Goal: Task Accomplishment & Management: Manage account settings

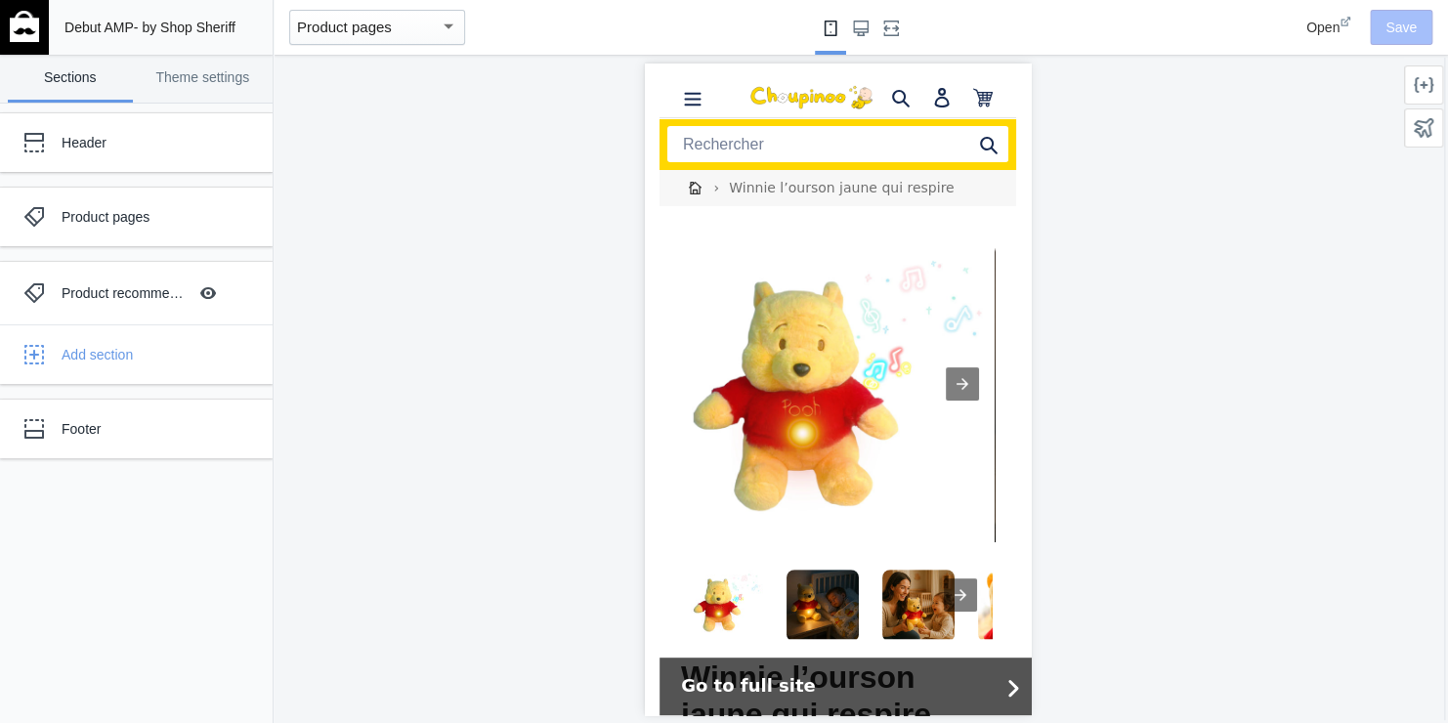
click at [818, 573] on img "Go to slide 2" at bounding box center [821, 605] width 72 height 72
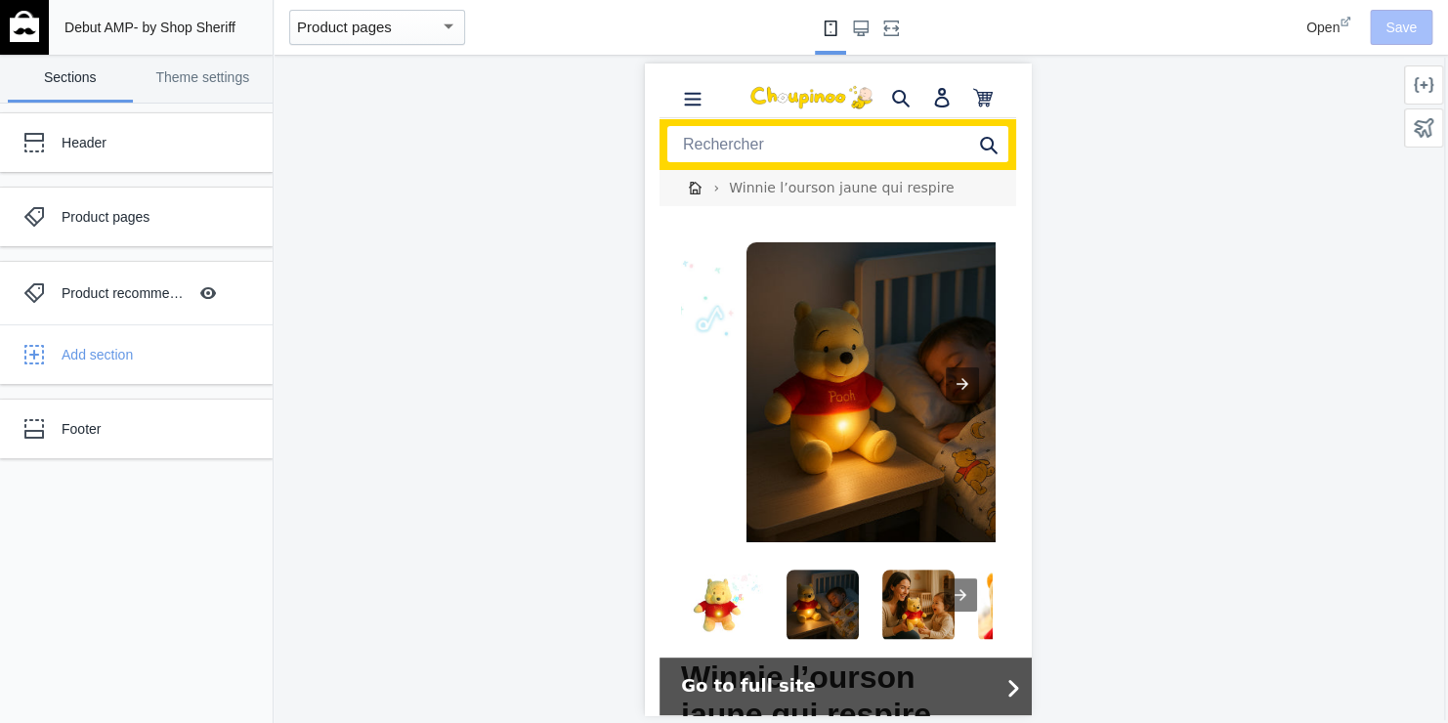
scroll to position [0, 299]
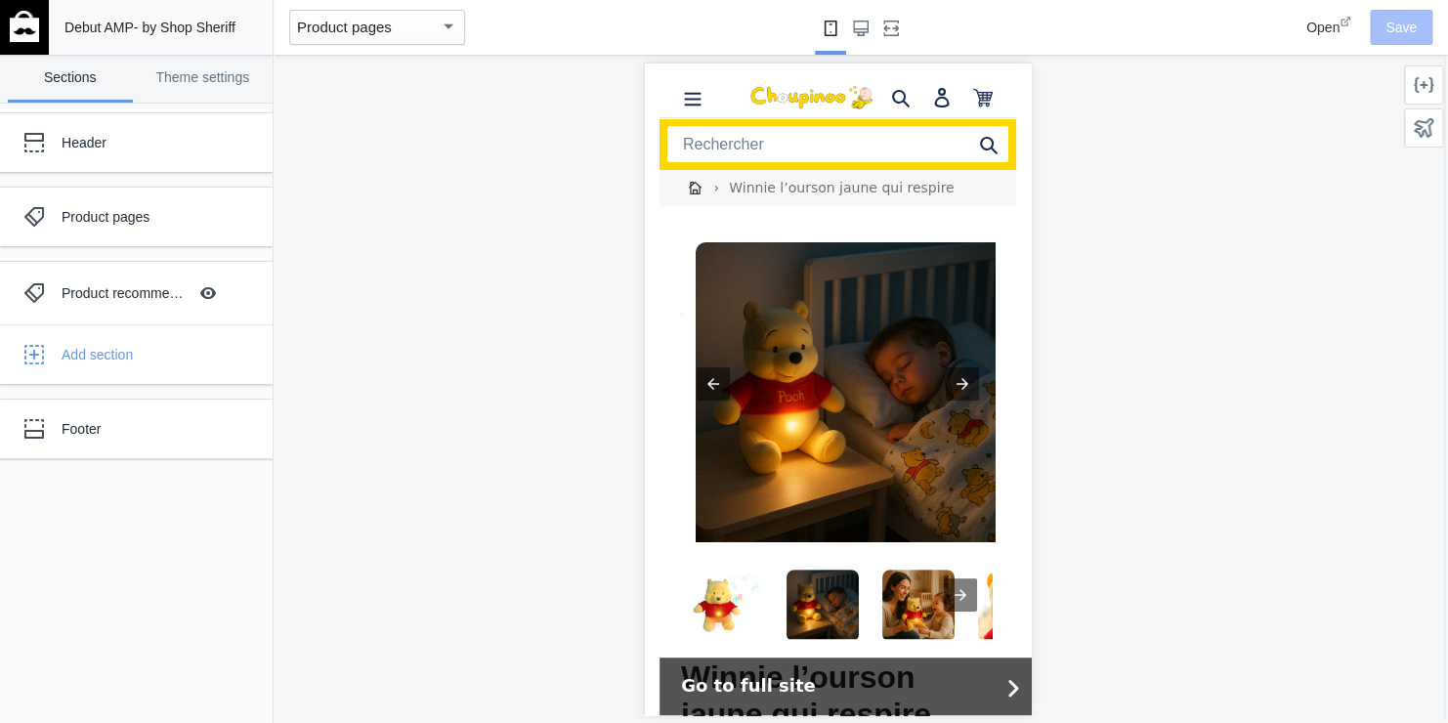
click at [701, 597] on img "Go to slide 1" at bounding box center [726, 605] width 72 height 72
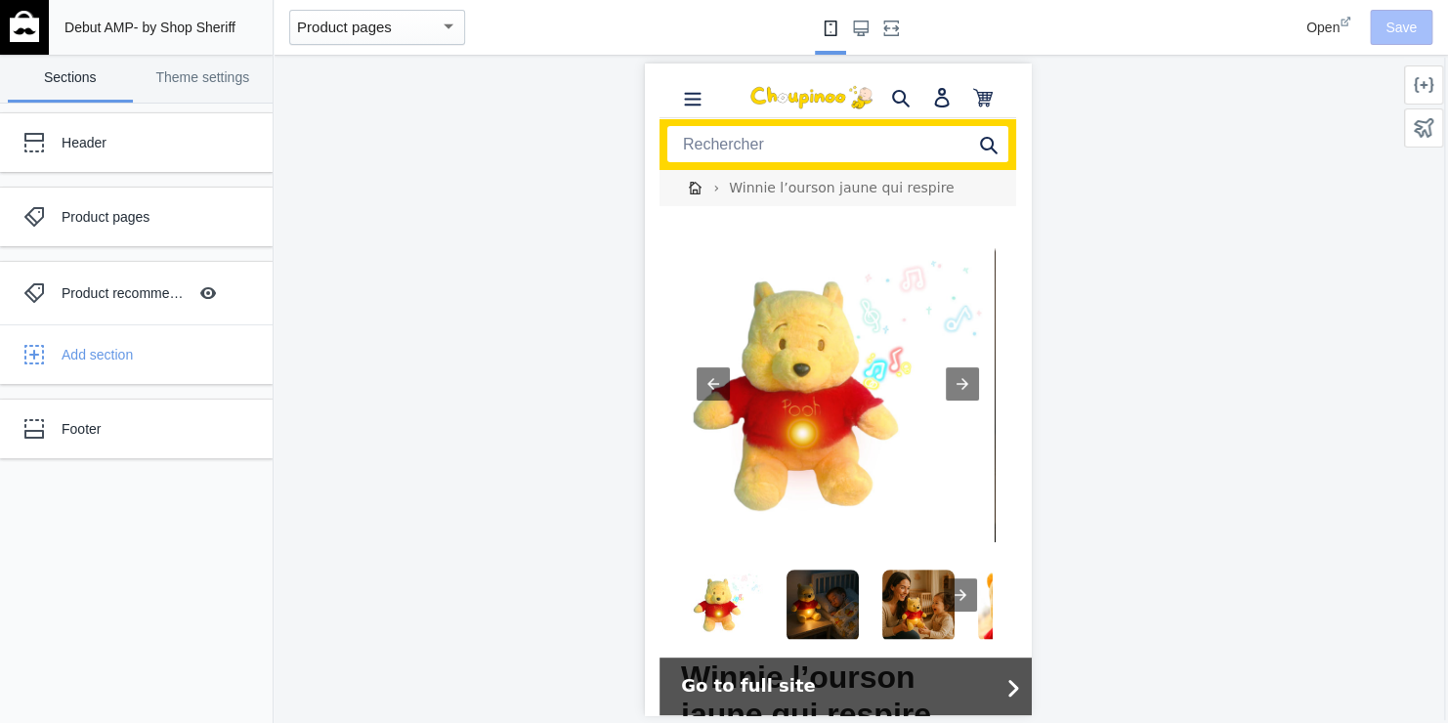
scroll to position [0, 0]
click at [816, 587] on img "Go to slide 2" at bounding box center [821, 605] width 72 height 72
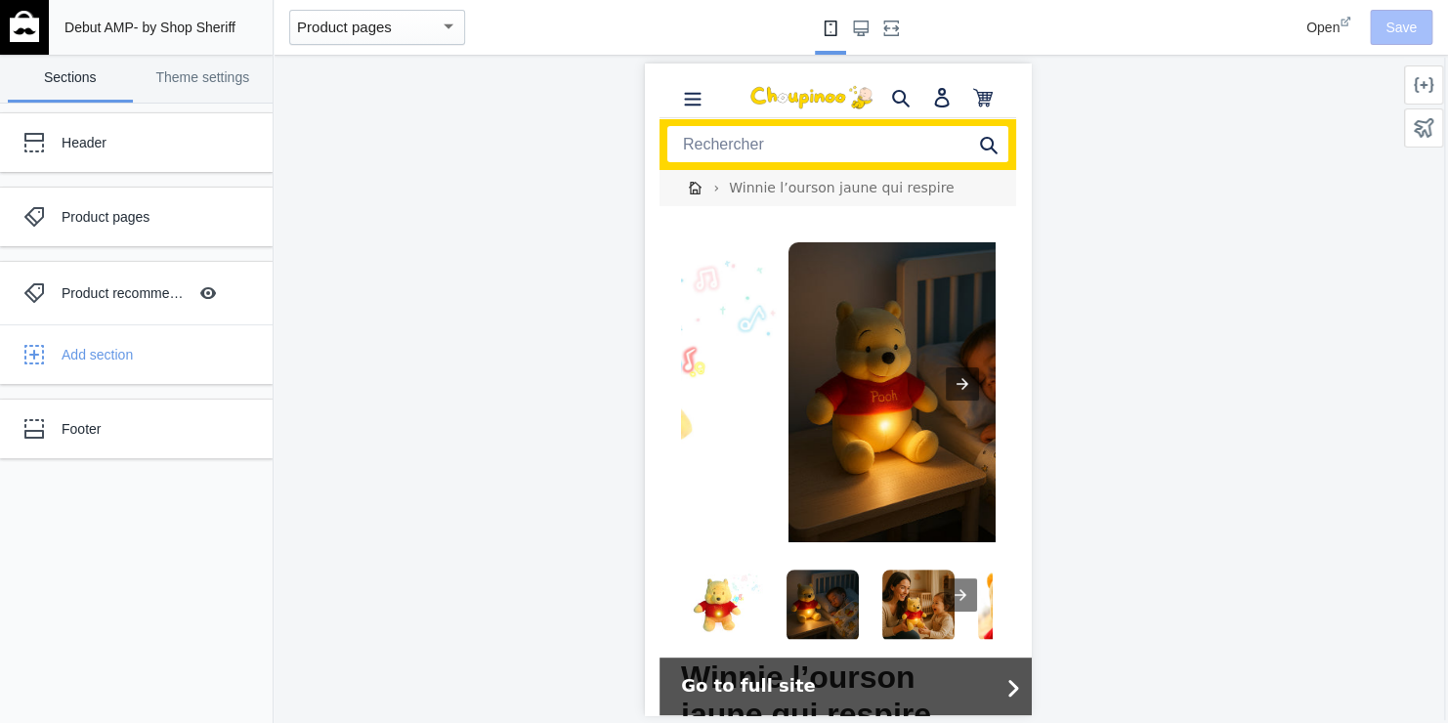
scroll to position [0, 299]
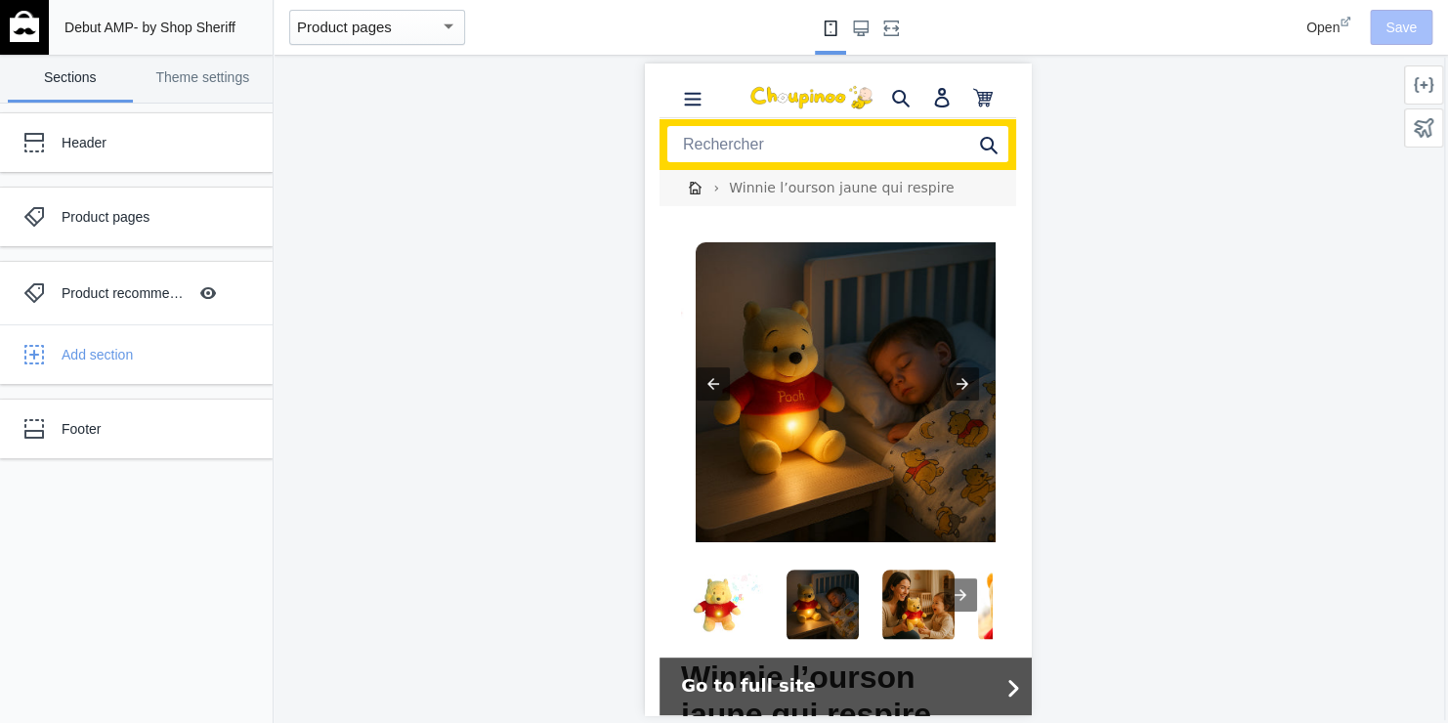
click at [713, 592] on img "Go to slide 1" at bounding box center [726, 605] width 72 height 72
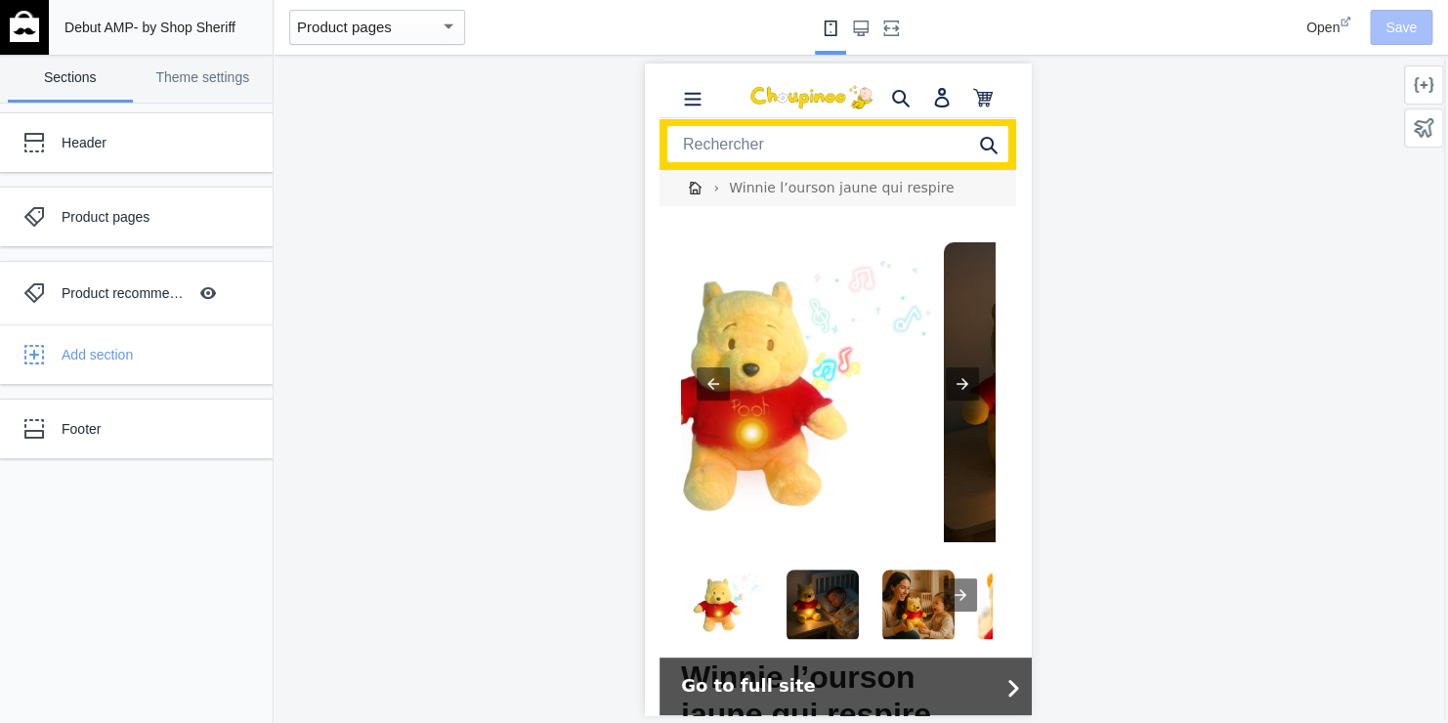
scroll to position [0, 0]
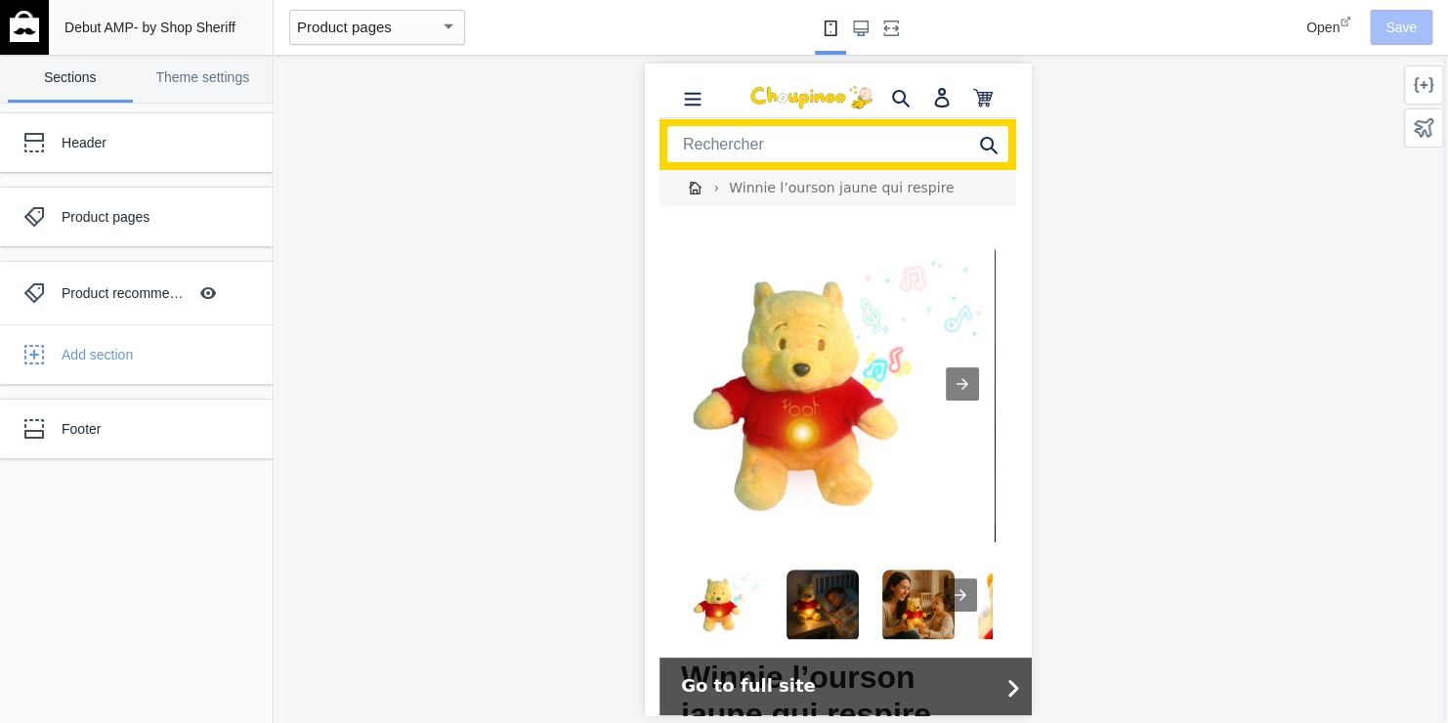
click at [805, 587] on img "Go to slide 2" at bounding box center [821, 605] width 72 height 72
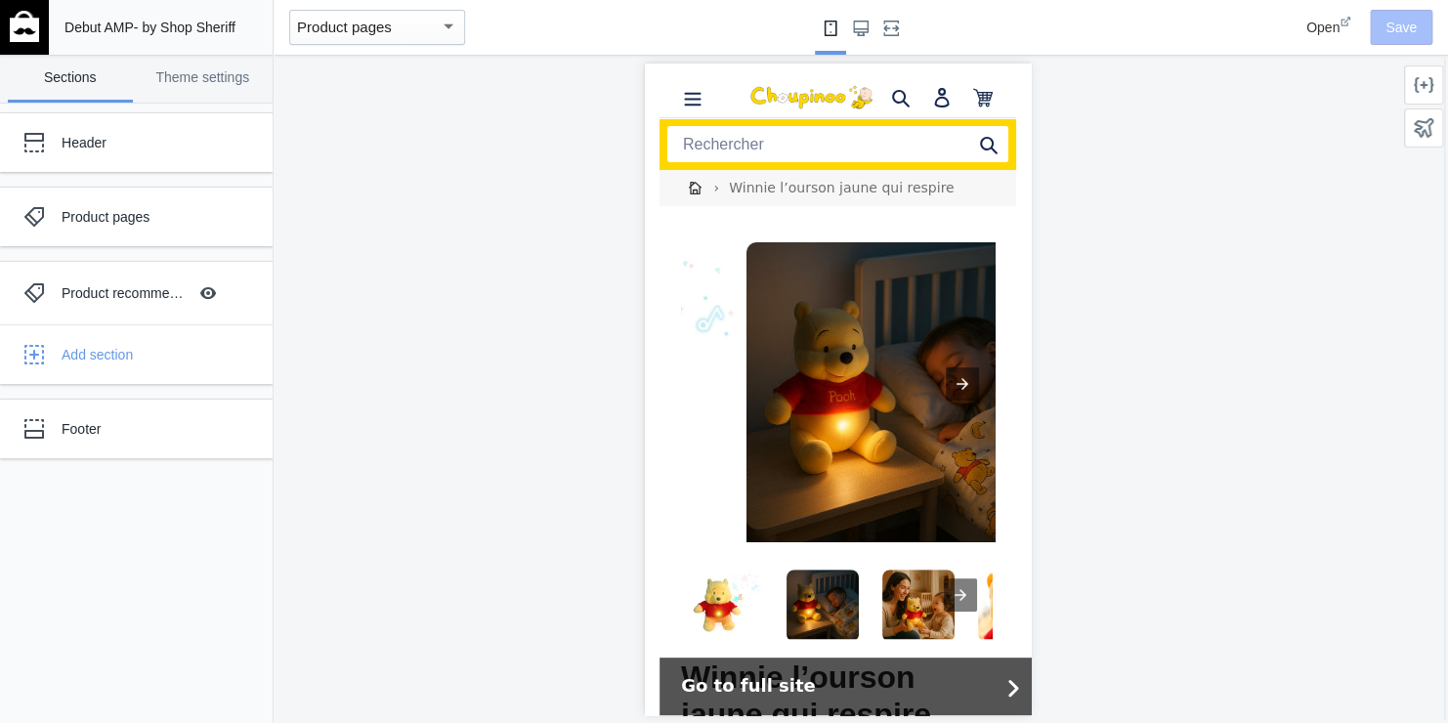
scroll to position [0, 299]
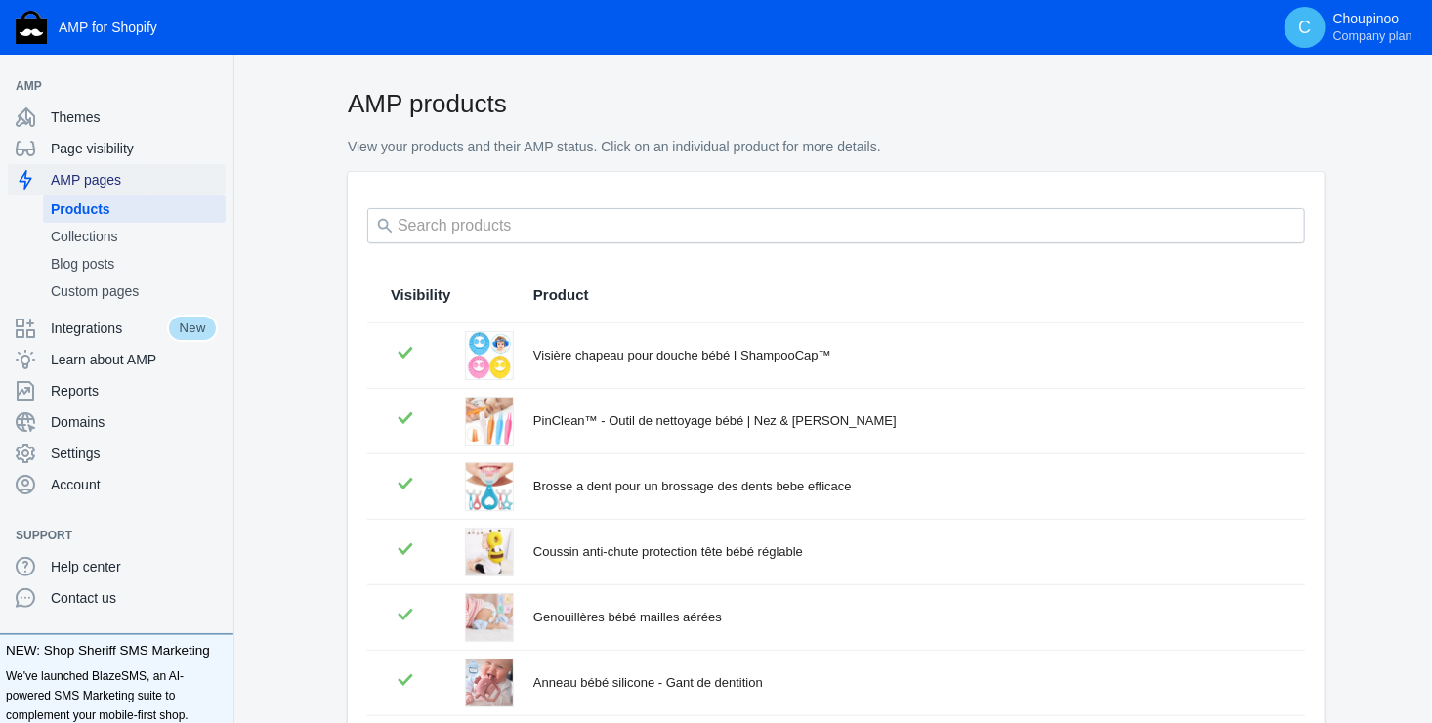
click at [93, 170] on span "AMP pages" at bounding box center [134, 180] width 167 height 20
click at [105, 285] on span "Custom pages" at bounding box center [134, 291] width 167 height 20
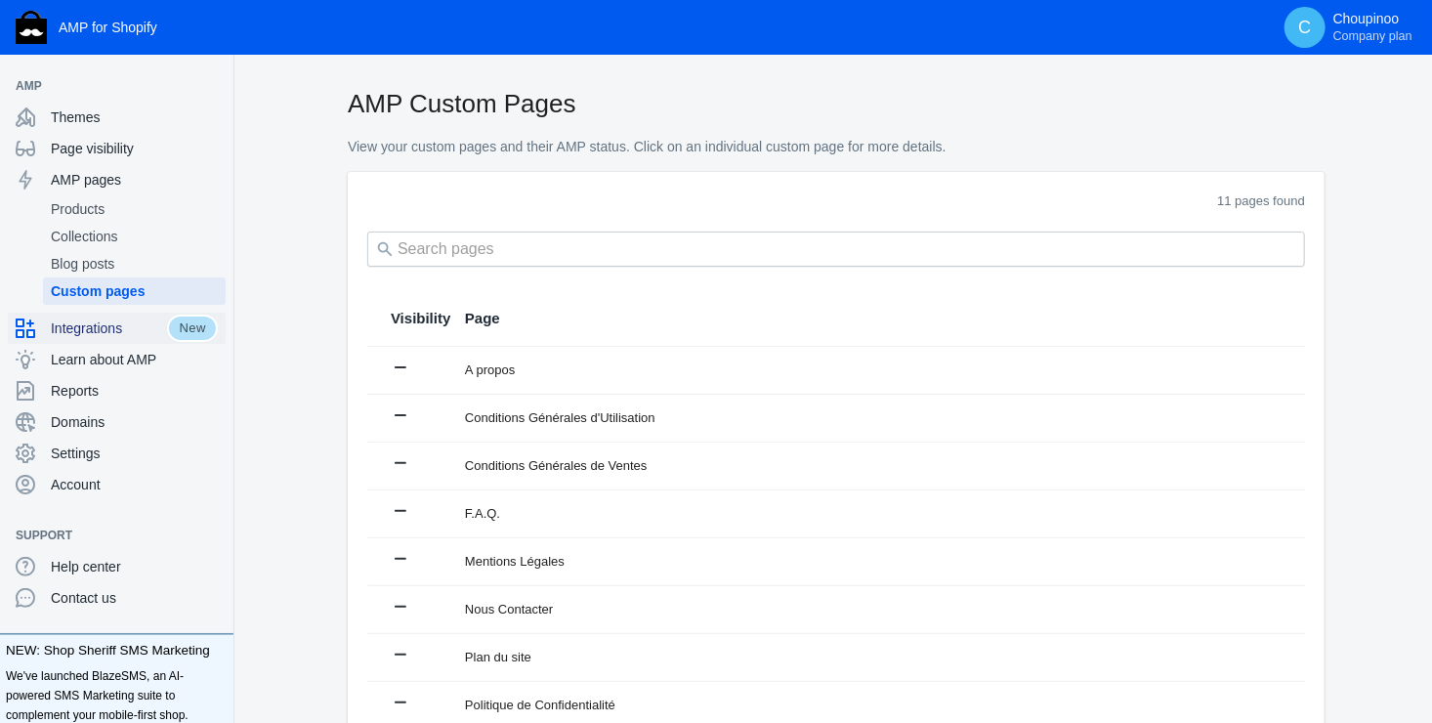
click at [90, 319] on span "Integrations" at bounding box center [109, 328] width 116 height 20
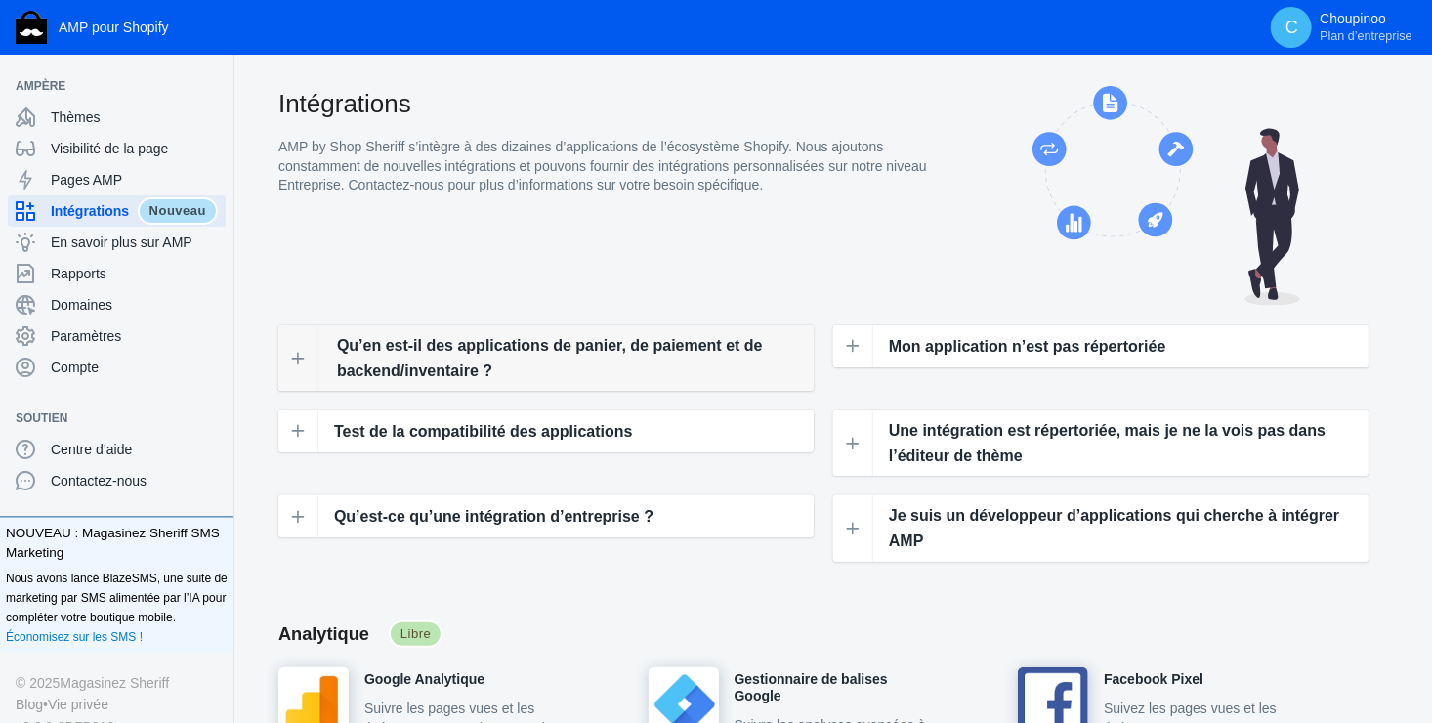
click at [457, 356] on span "Qu’en est-il des applications de panier, de paiement et de backend/inventaire ?" at bounding box center [569, 358] width 464 height 50
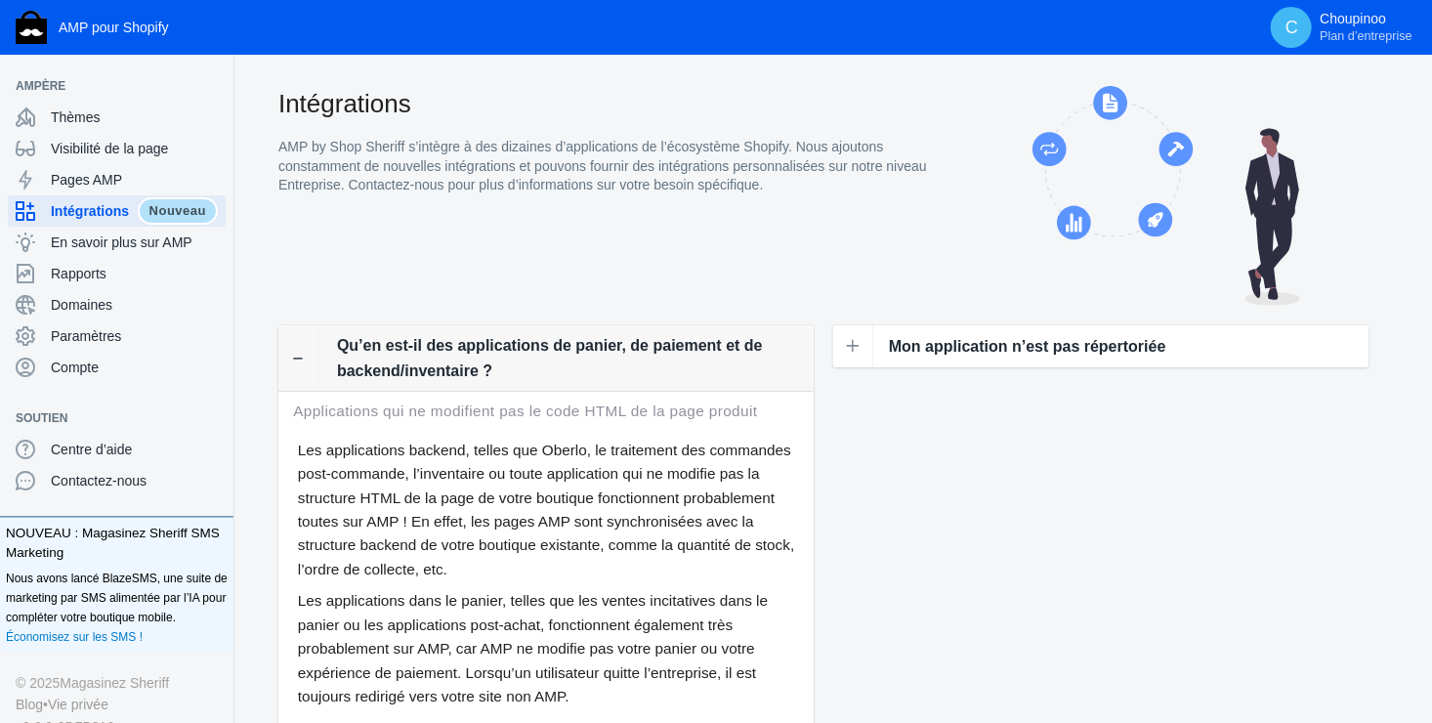
click at [303, 358] on icon at bounding box center [298, 359] width 16 height 16
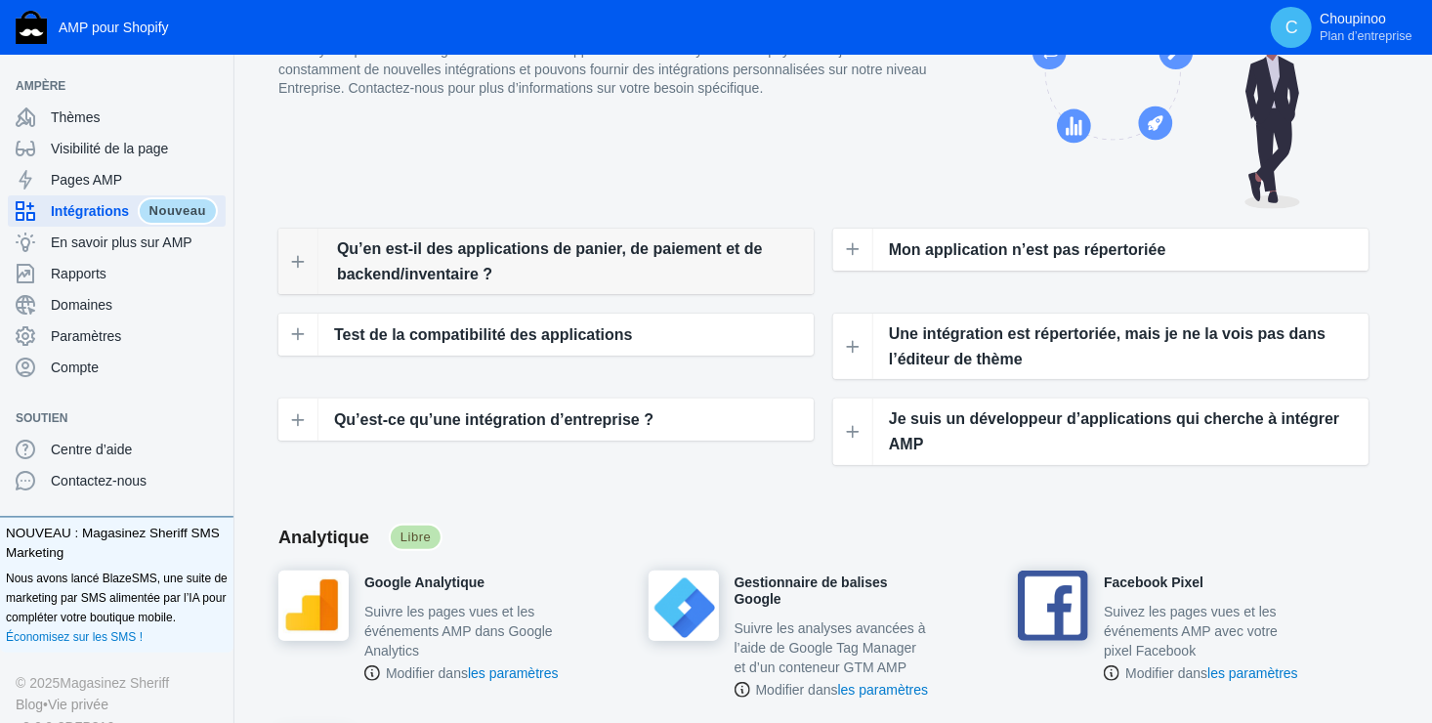
scroll to position [98, 0]
click at [446, 326] on span "Test de la compatibilité des applications" at bounding box center [486, 333] width 299 height 25
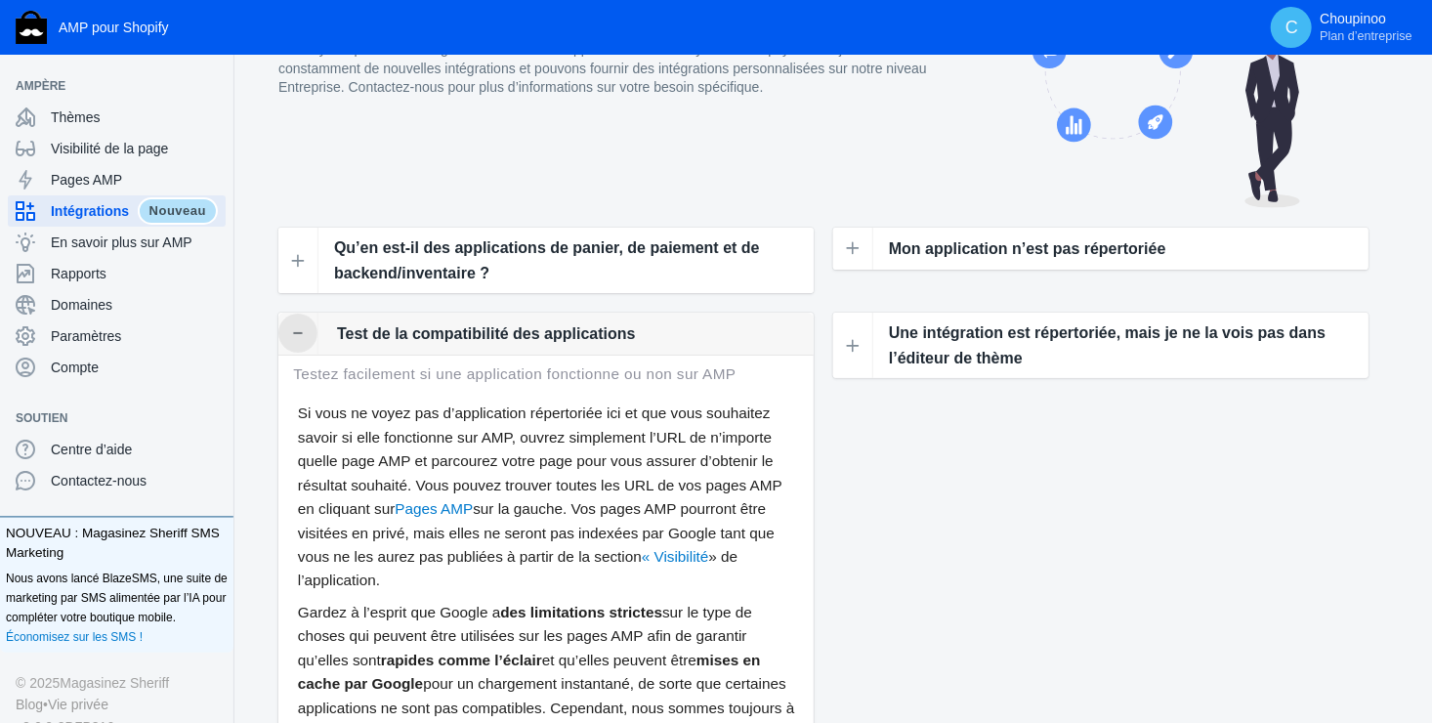
click at [298, 336] on icon at bounding box center [298, 333] width 16 height 16
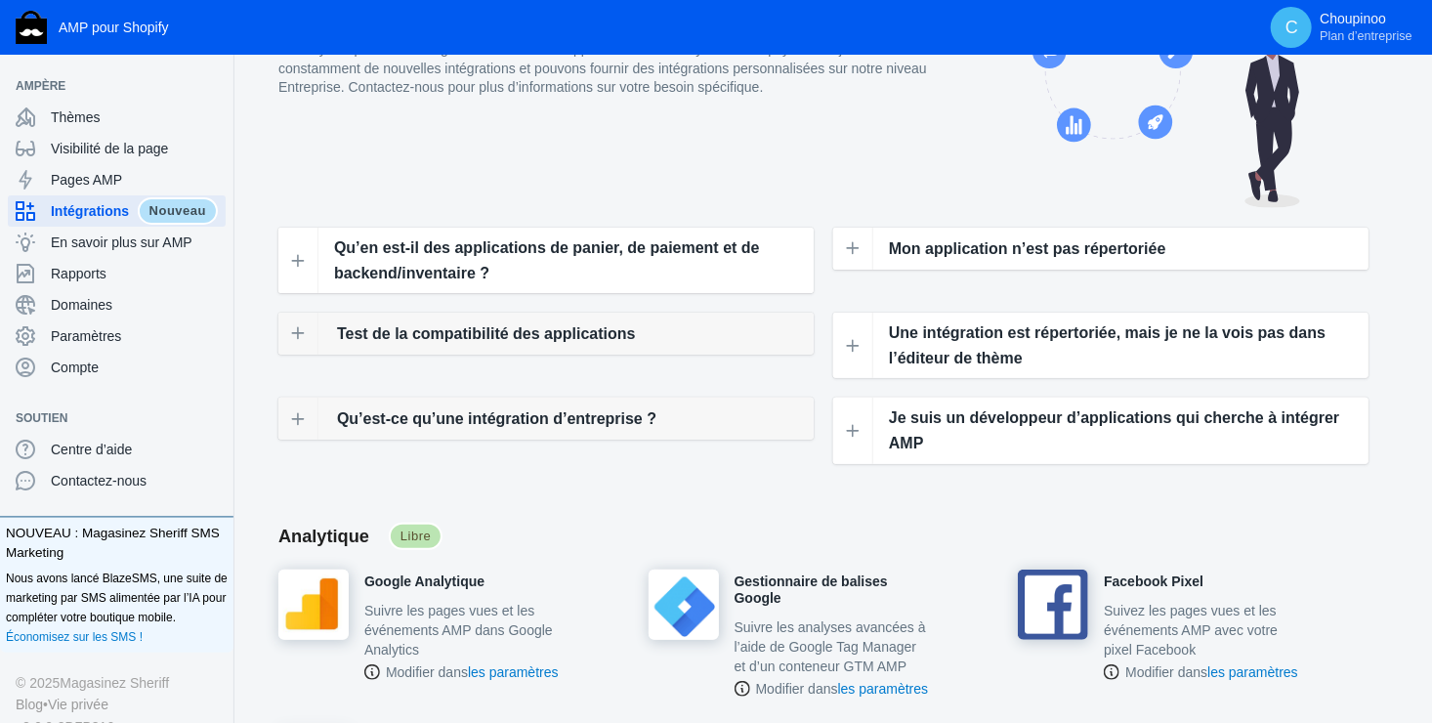
click at [359, 416] on span "Qu’est-ce qu’une intégration d’entreprise ?" at bounding box center [496, 418] width 319 height 25
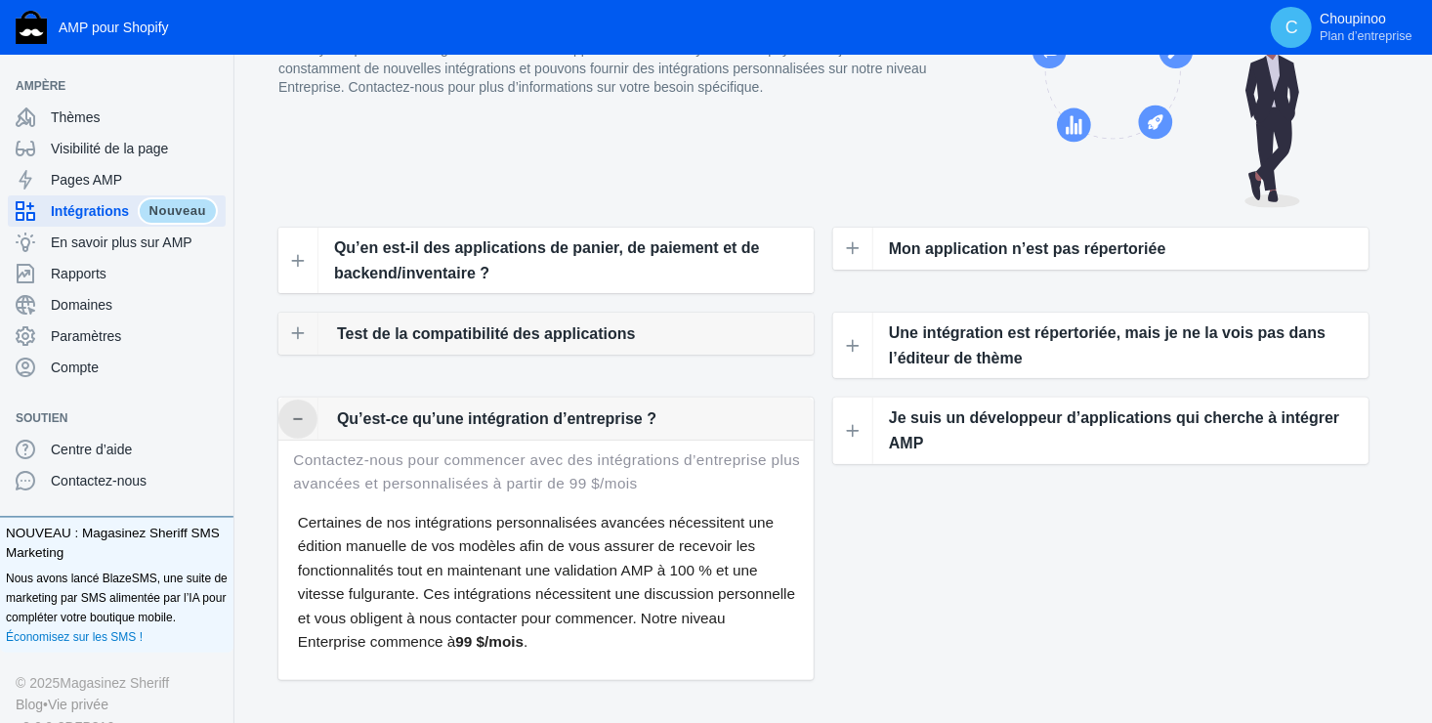
click at [296, 420] on icon at bounding box center [298, 419] width 16 height 16
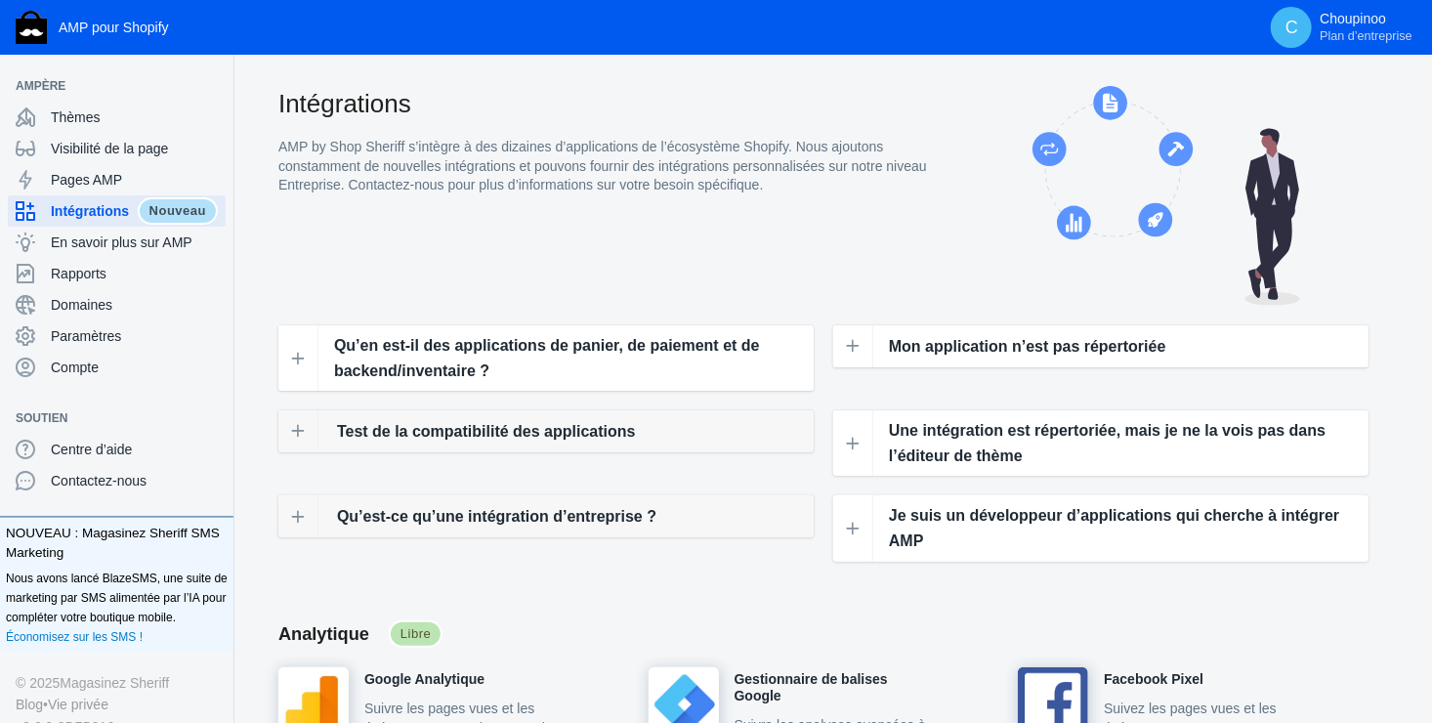
scroll to position [0, 0]
click at [84, 176] on span "Pages AMP" at bounding box center [134, 180] width 167 height 20
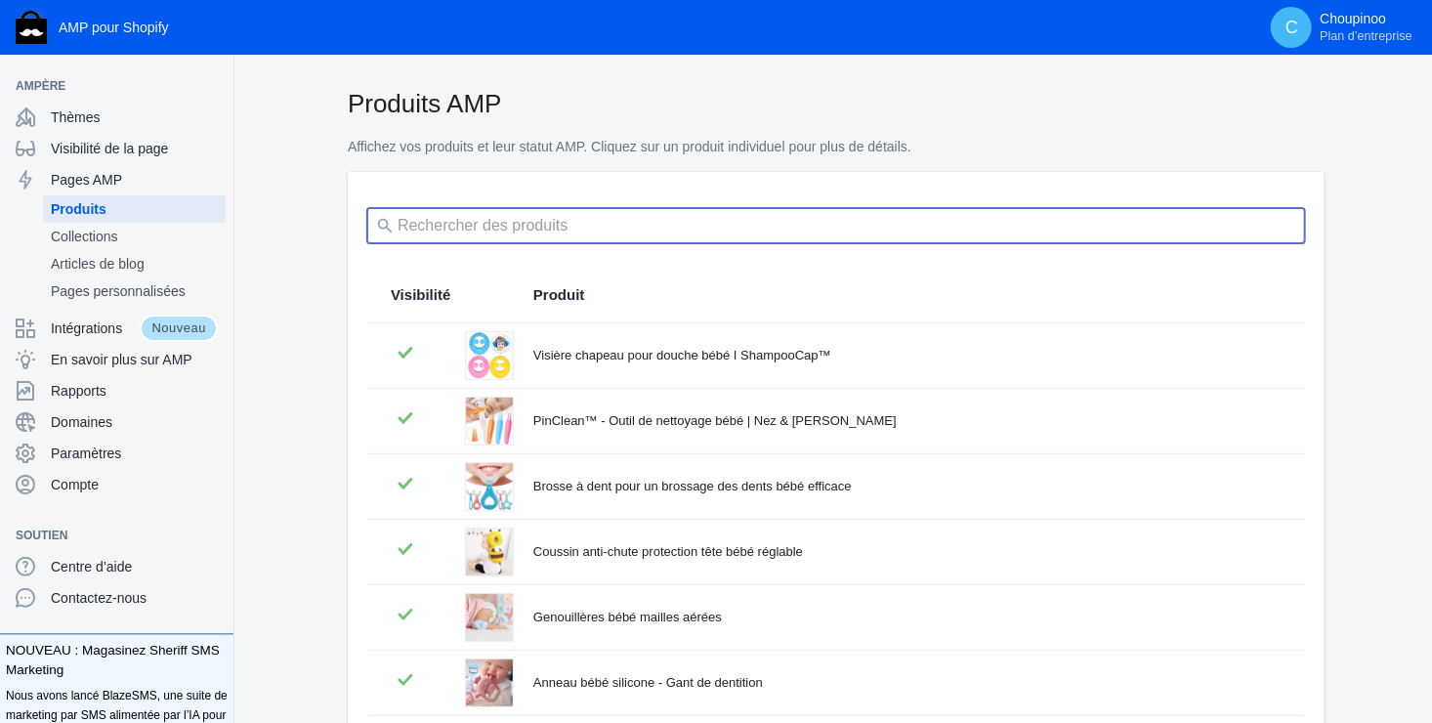
click at [524, 223] on input "search" at bounding box center [836, 225] width 938 height 35
click at [562, 227] on input "wi" at bounding box center [836, 225] width 938 height 35
click at [475, 227] on input "wi" at bounding box center [836, 225] width 938 height 35
type input "winnie"
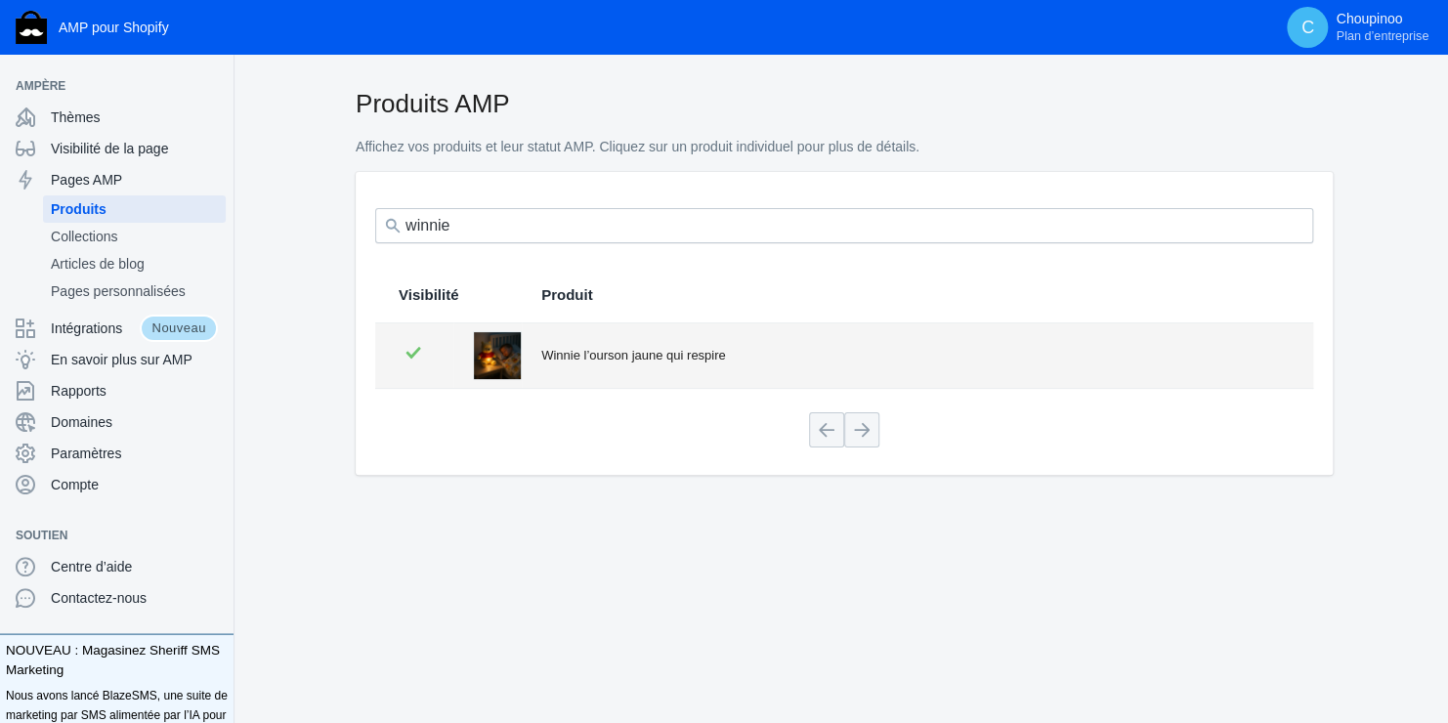
click at [579, 356] on div "Winnie l’ourson jaune qui respire" at bounding box center [915, 356] width 748 height 20
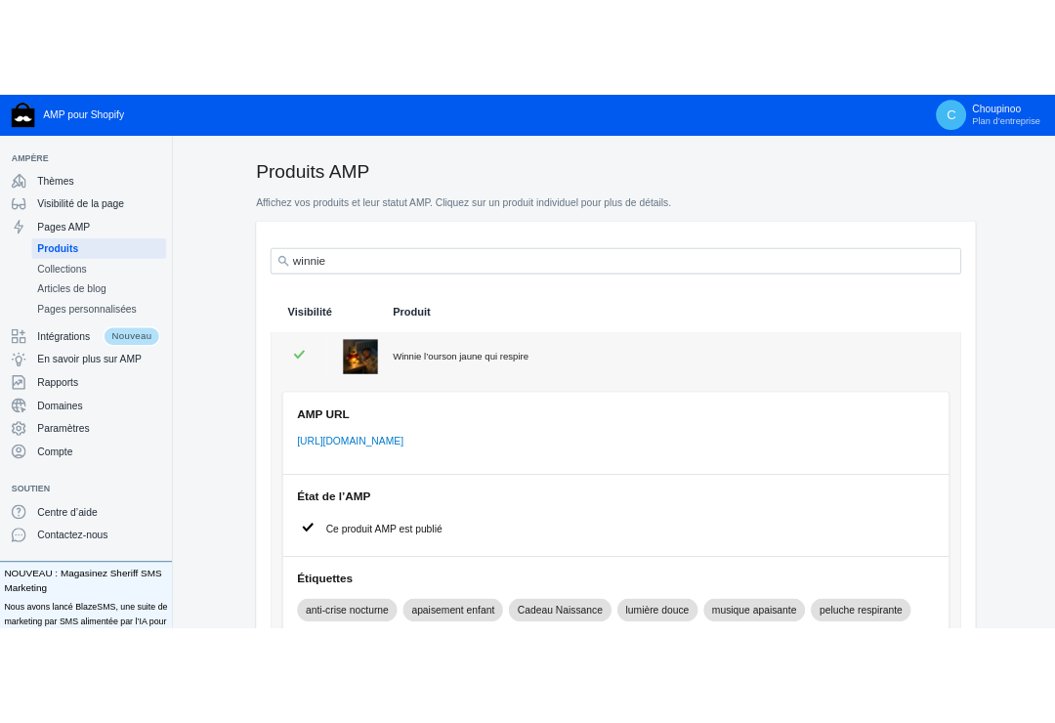
scroll to position [98, 0]
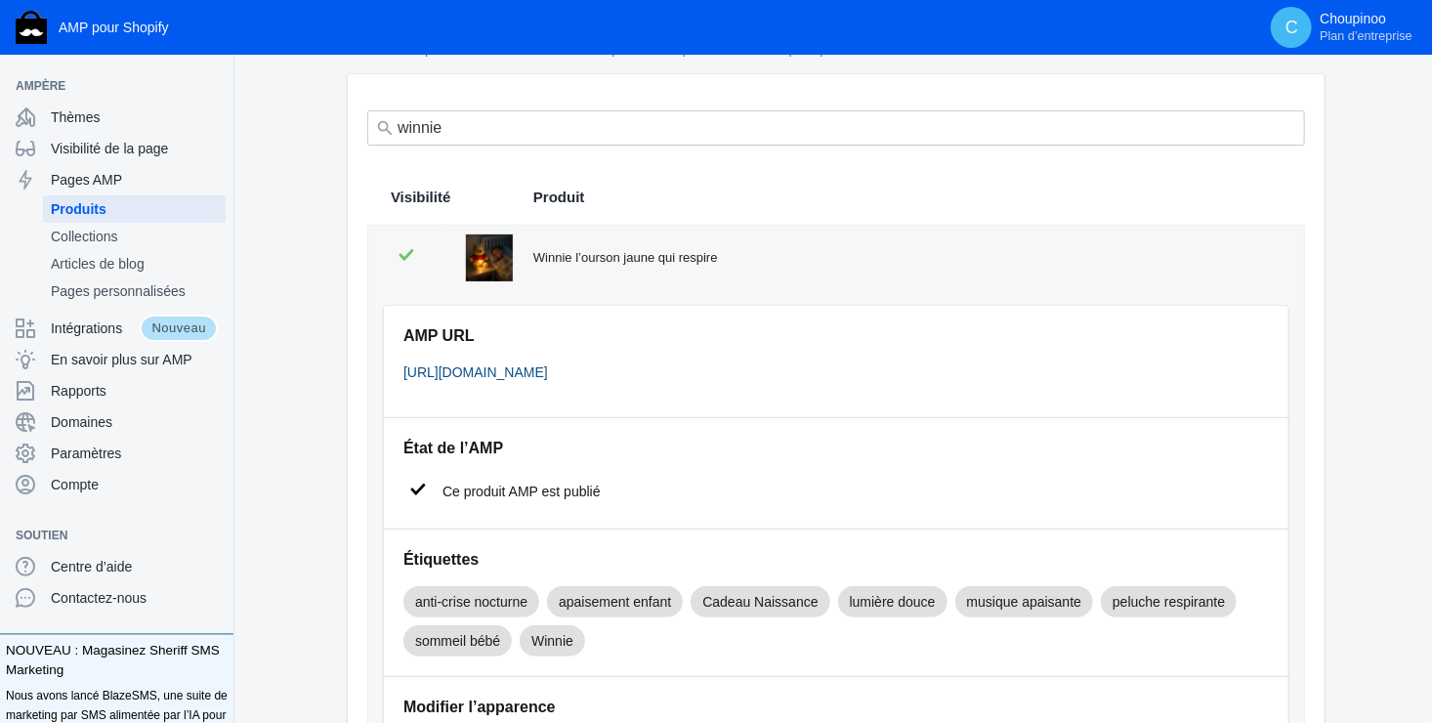
click at [548, 367] on link "https://choupinoo.com/a/s/products/winnie-ourson-jaune-qui-respire" at bounding box center [475, 372] width 145 height 16
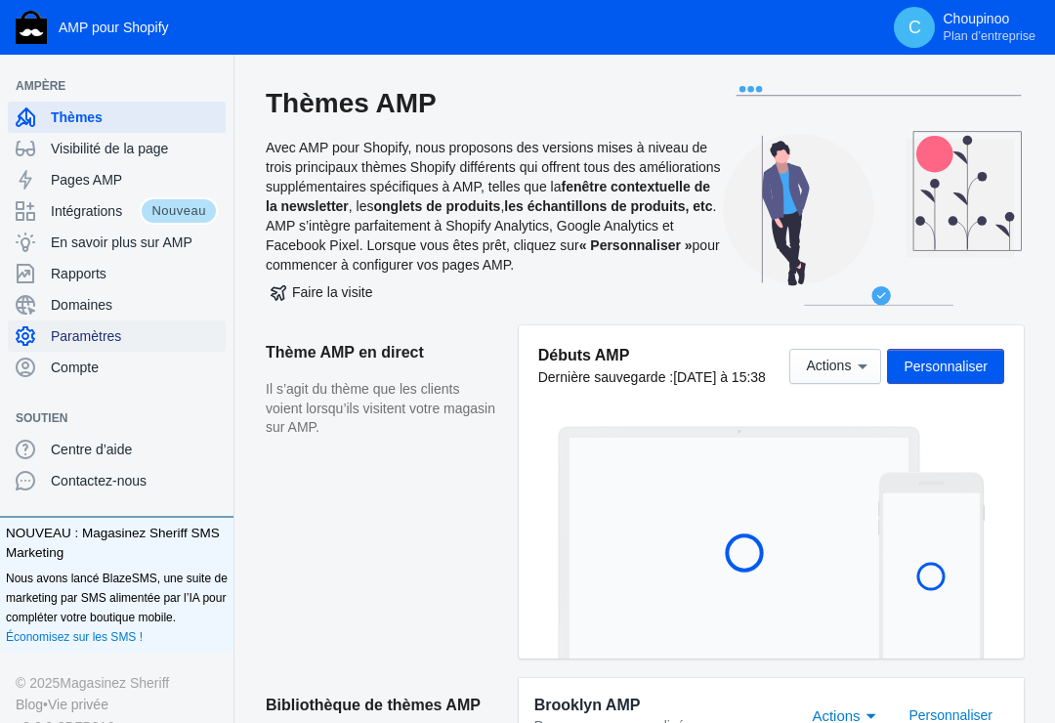
click at [108, 332] on span "Paramètres" at bounding box center [134, 336] width 167 height 20
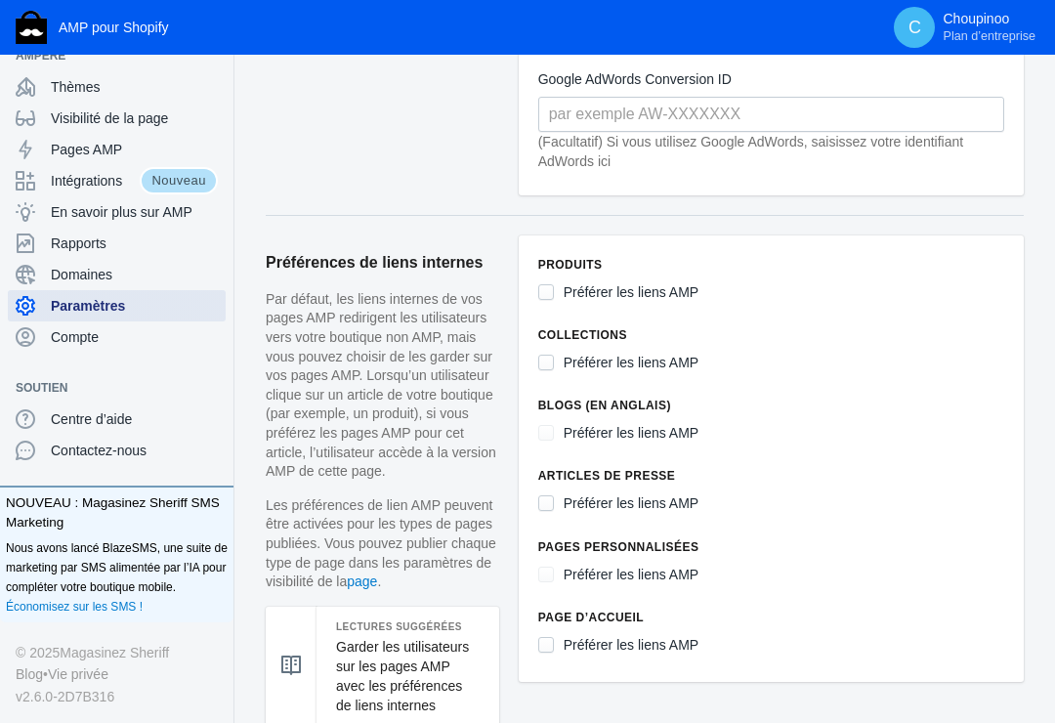
scroll to position [879, 0]
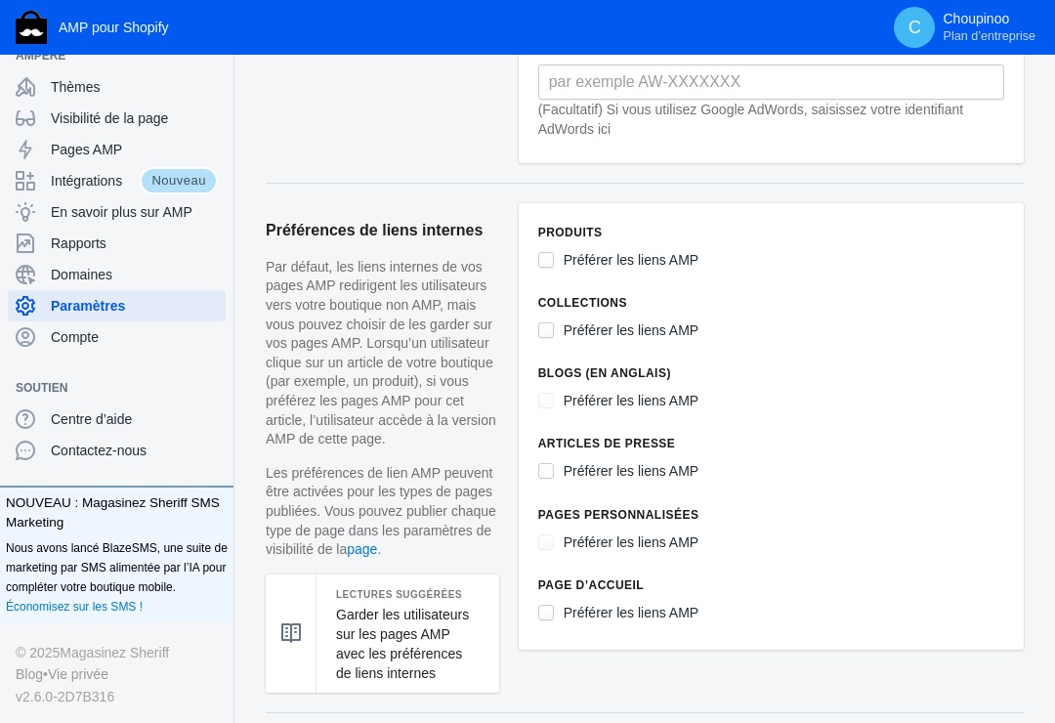
click at [550, 258] on input "Préférer les liens AMP" at bounding box center [546, 260] width 16 height 16
checkbox input "true"
click at [540, 325] on input "Préférer les liens AMP" at bounding box center [546, 330] width 16 height 16
checkbox input "true"
click at [544, 469] on input "Préférer les liens AMP" at bounding box center [546, 471] width 16 height 16
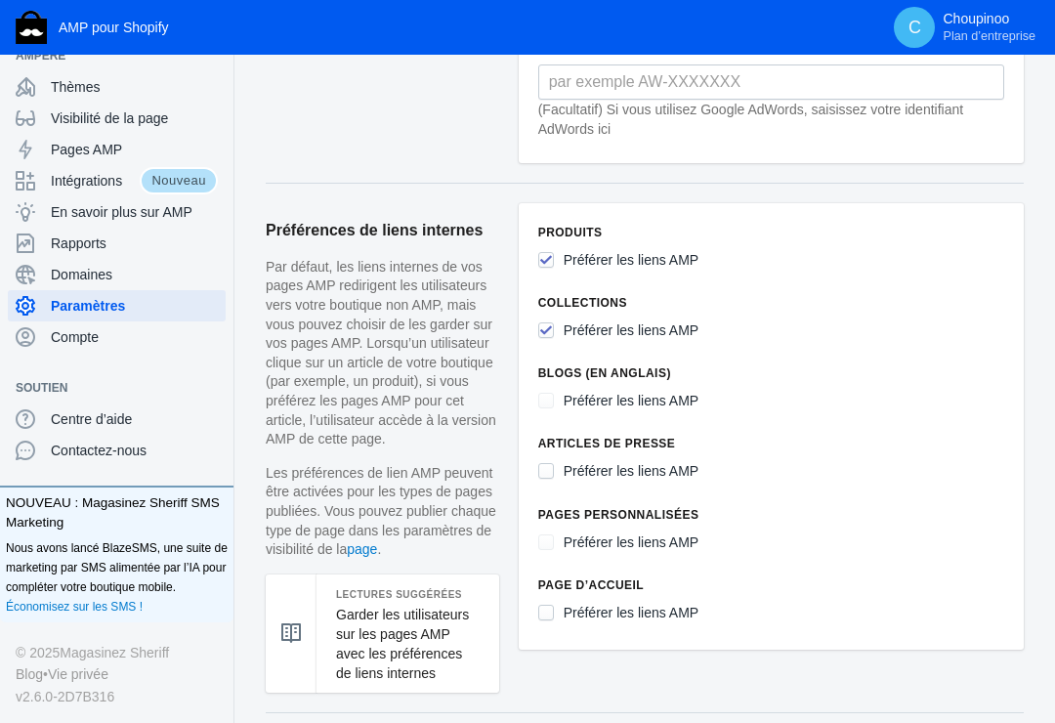
checkbox input "true"
click at [547, 606] on input "Préférer les liens AMP" at bounding box center [546, 613] width 16 height 16
checkbox input "false"
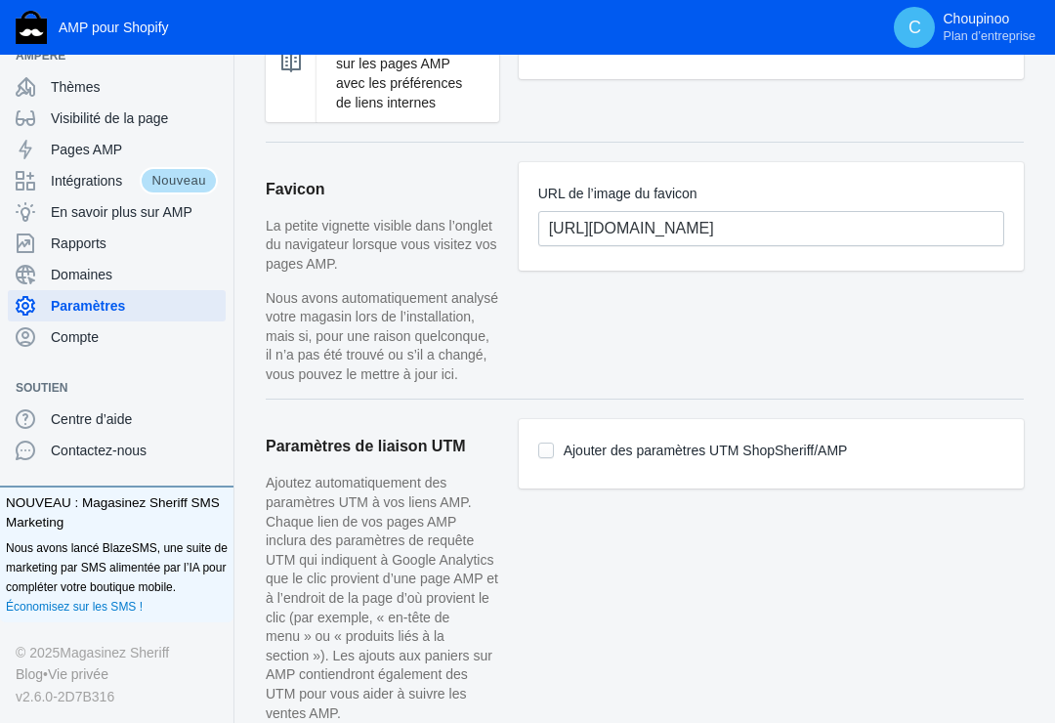
scroll to position [1465, 0]
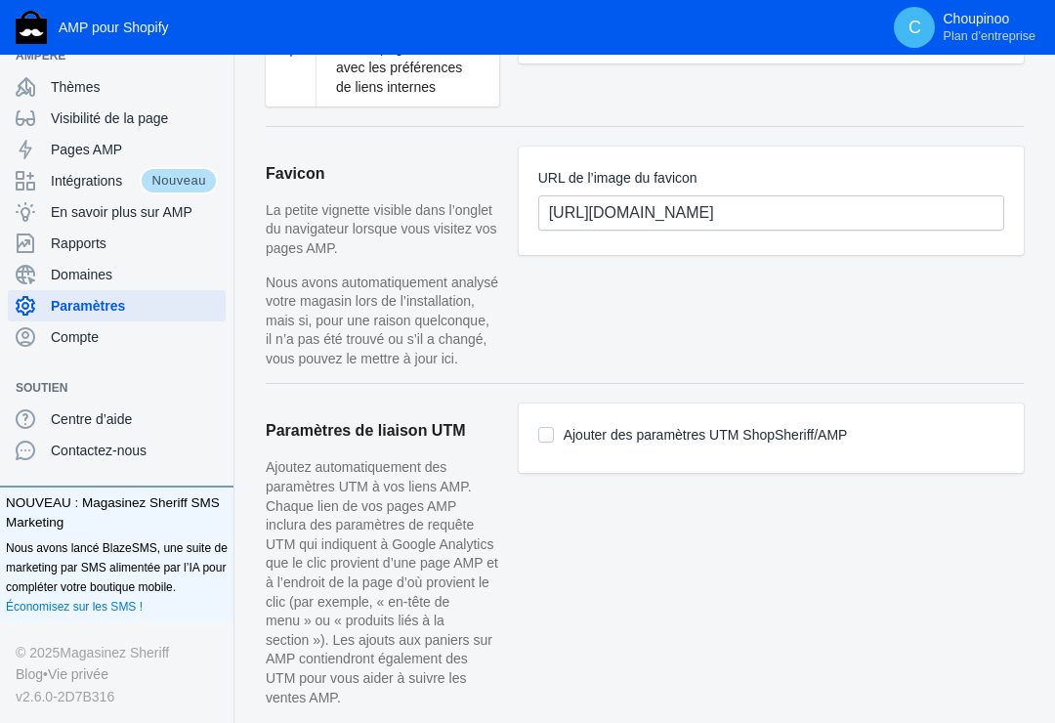
click at [549, 430] on input "Ajouter des paramètres UTM ShopSheriff/AMP" at bounding box center [546, 435] width 16 height 16
checkbox input "true"
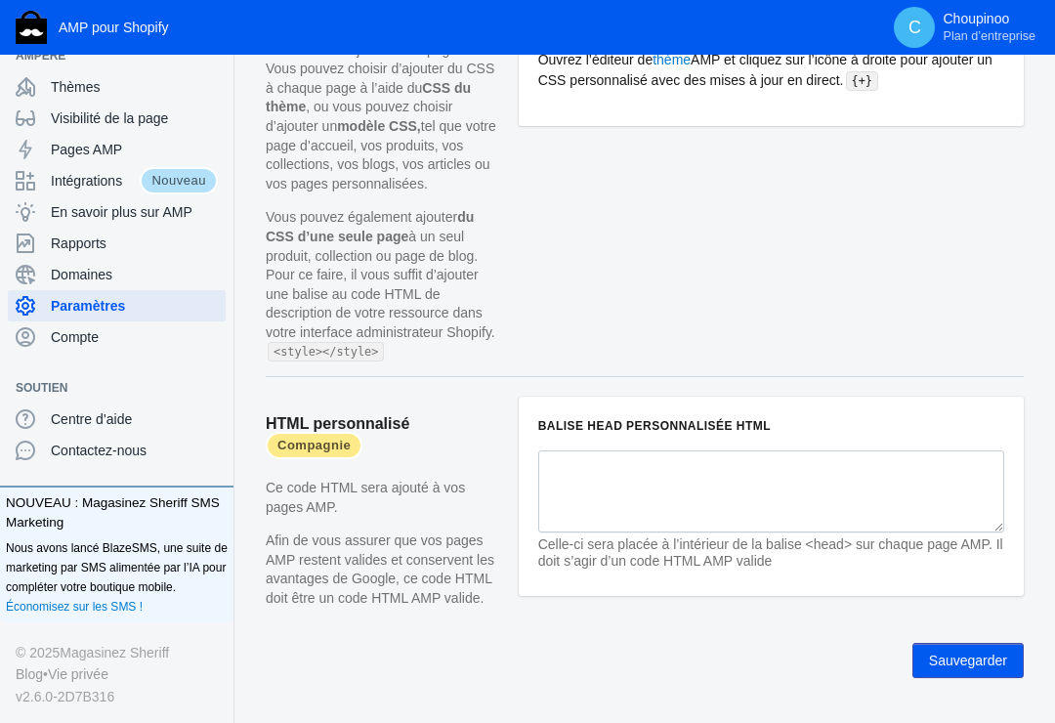
scroll to position [2354, 0]
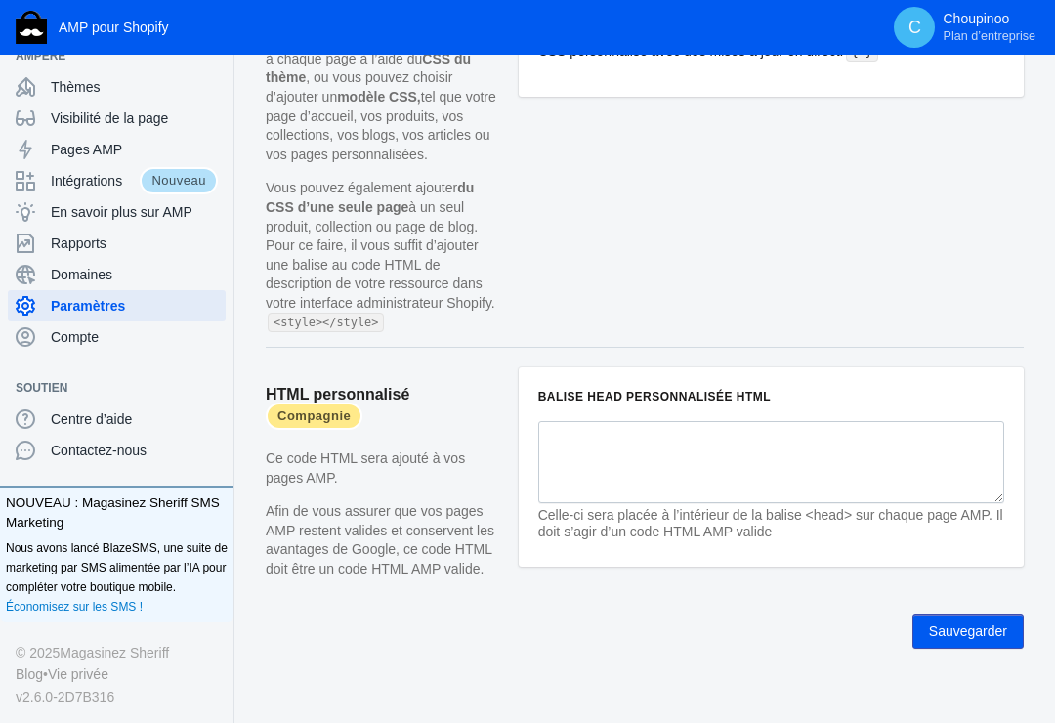
click at [951, 613] on button "Sauvegarder" at bounding box center [967, 630] width 111 height 35
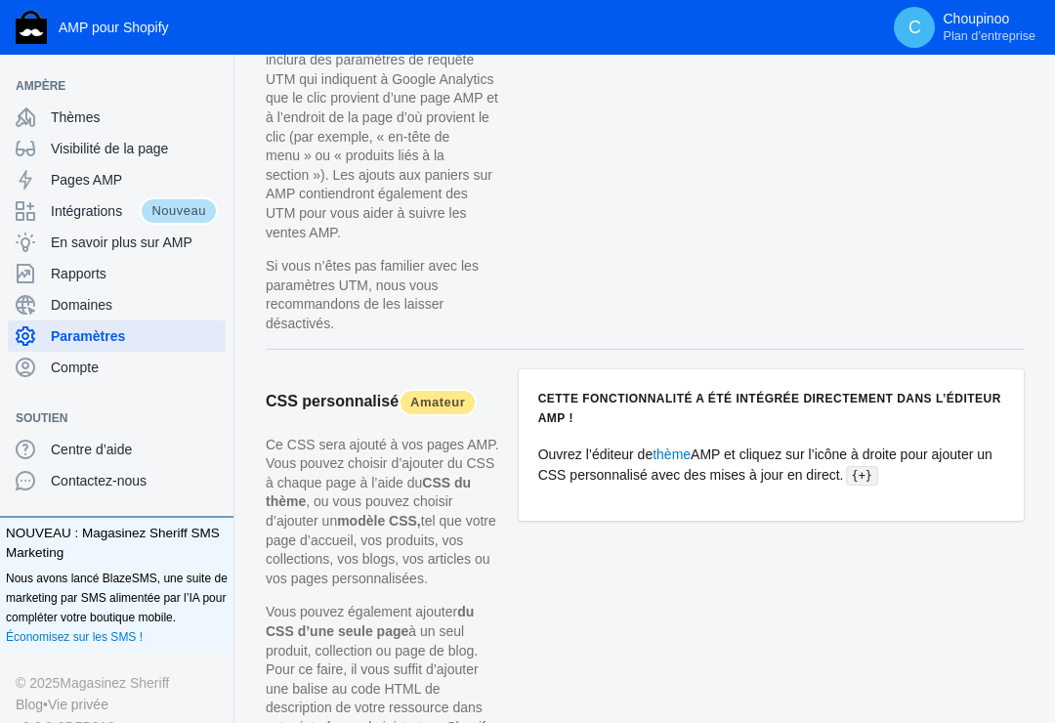
scroll to position [1964, 0]
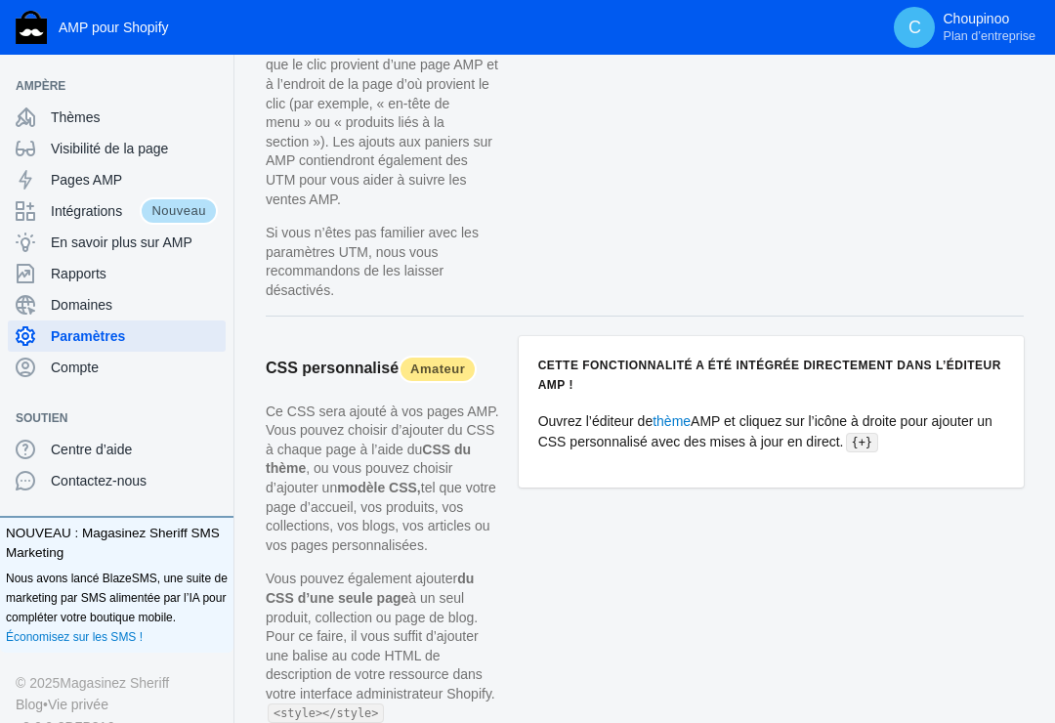
click at [614, 537] on article "Cette fonctionnalité a été intégrée directement dans l’éditeur AMP ! Ouvrez l’é…" at bounding box center [771, 537] width 505 height 402
click at [798, 653] on article "Cette fonctionnalité a été intégrée directement dans l’éditeur AMP ! Ouvrez l’é…" at bounding box center [771, 537] width 505 height 402
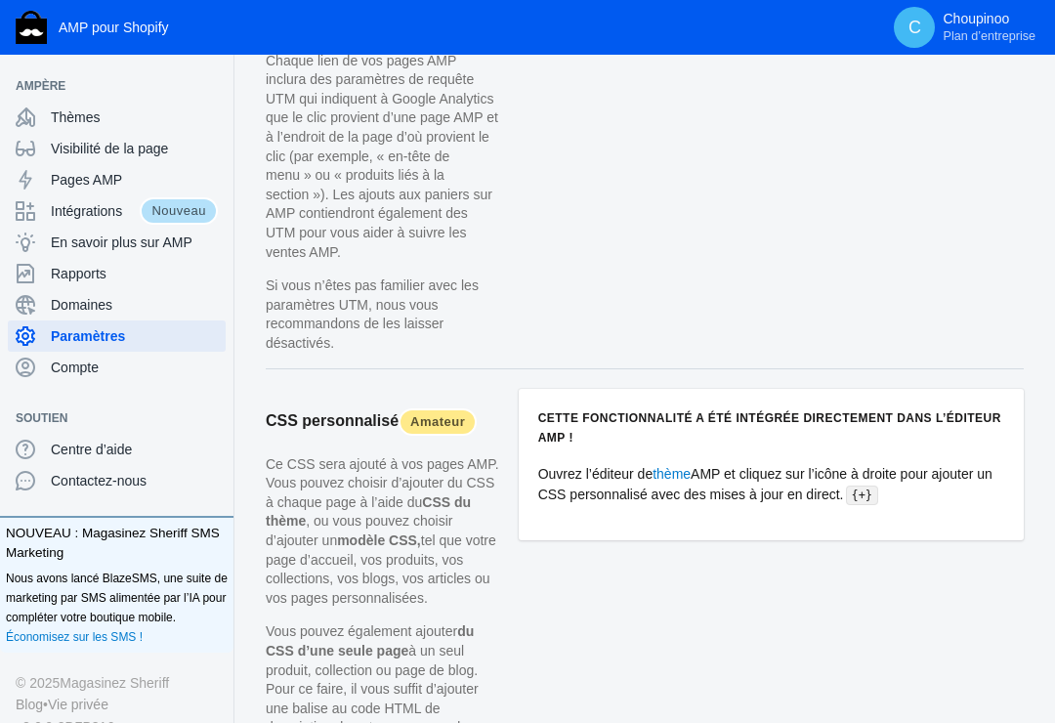
scroll to position [1866, 0]
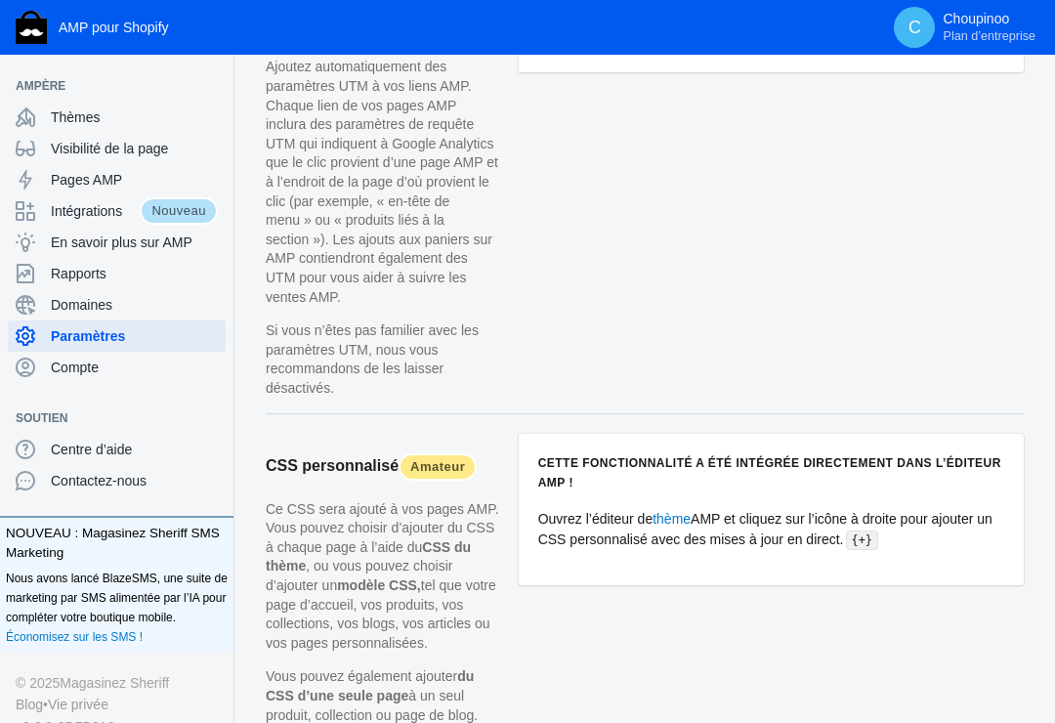
click at [747, 600] on article "Cette fonctionnalité a été intégrée directement dans l’éditeur AMP ! Ouvrez l’é…" at bounding box center [771, 635] width 505 height 402
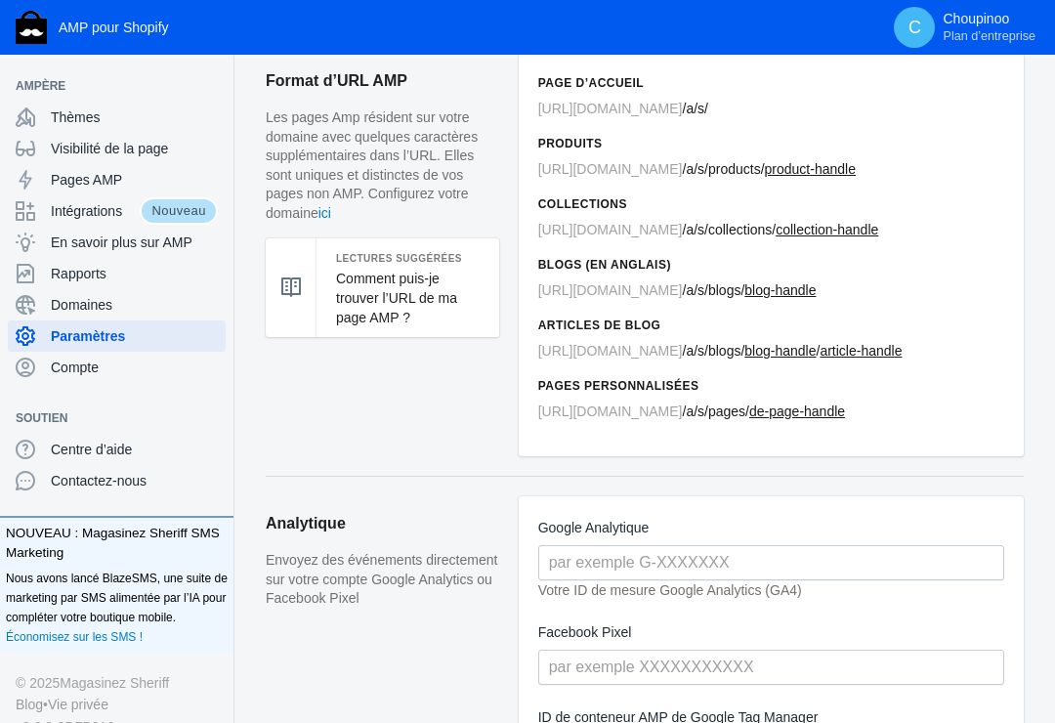
scroll to position [0, 0]
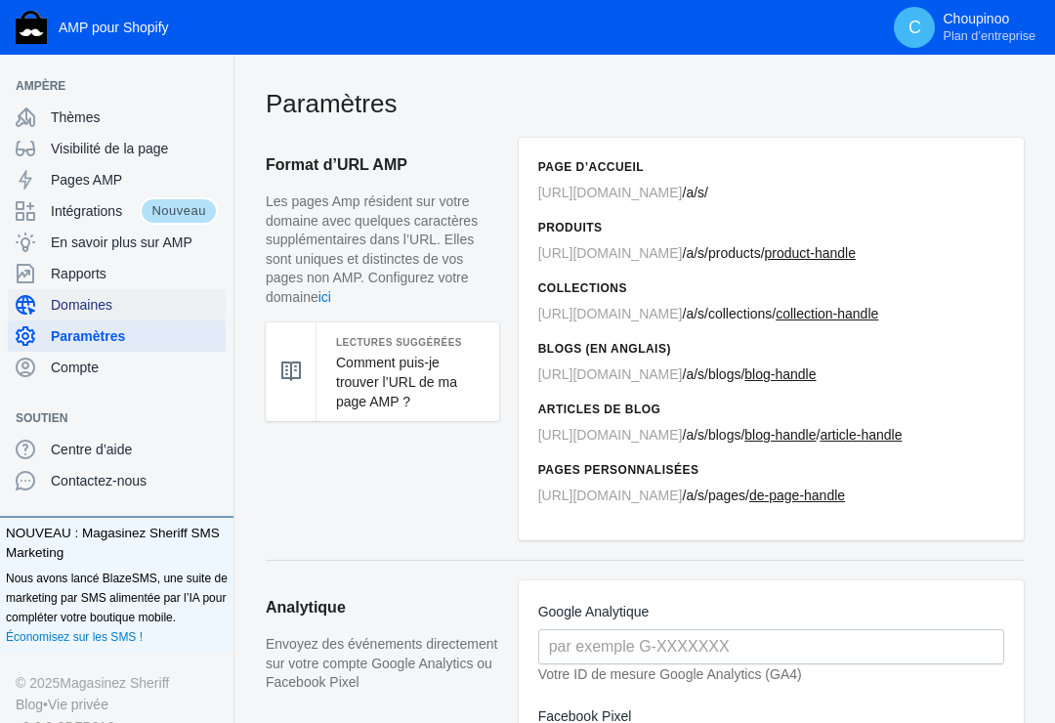
click at [87, 303] on span "Domaines" at bounding box center [134, 305] width 167 height 20
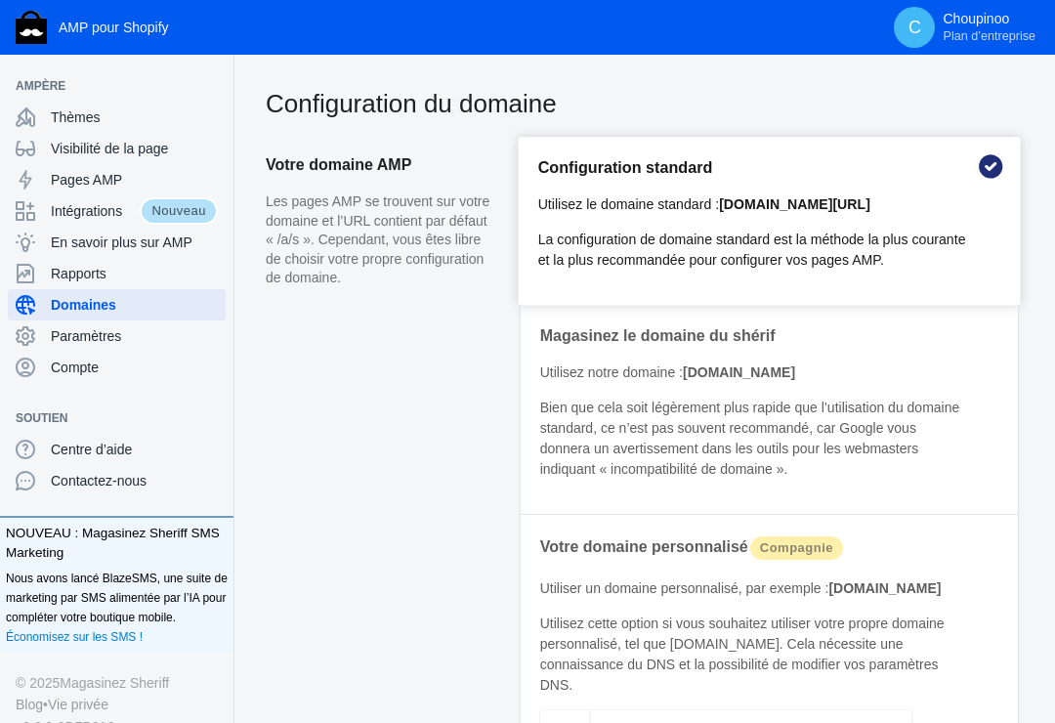
click at [417, 348] on aside "Votre domaine AMP Les pages AMP se trouvent sur votre domaine et l’URL contient…" at bounding box center [390, 535] width 249 height 795
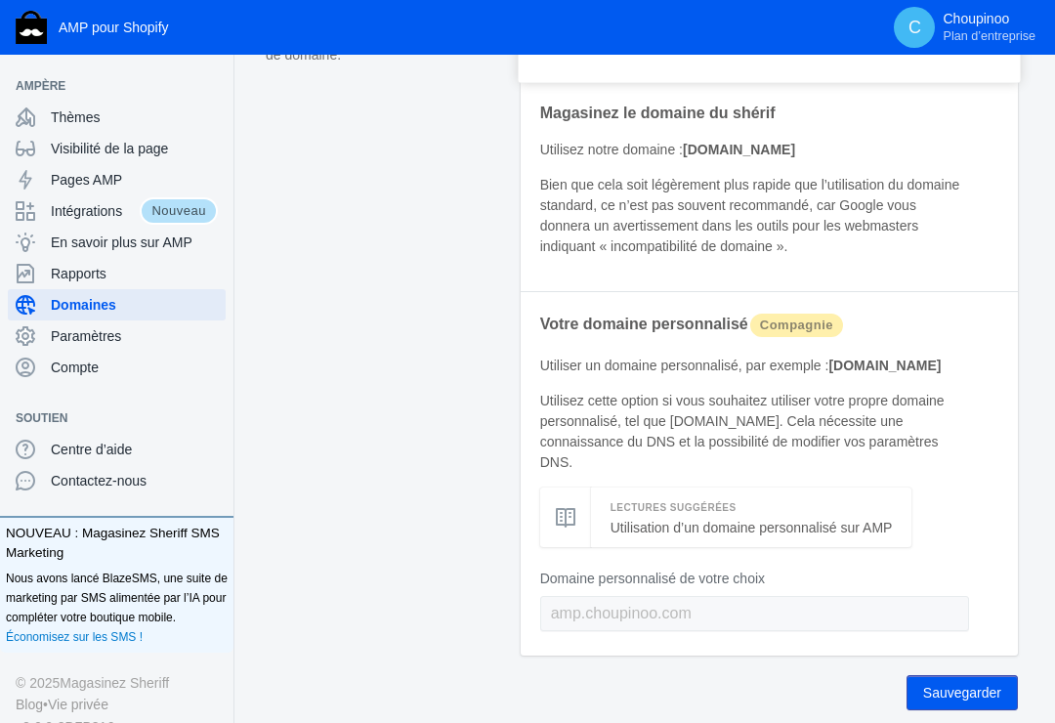
scroll to position [180, 0]
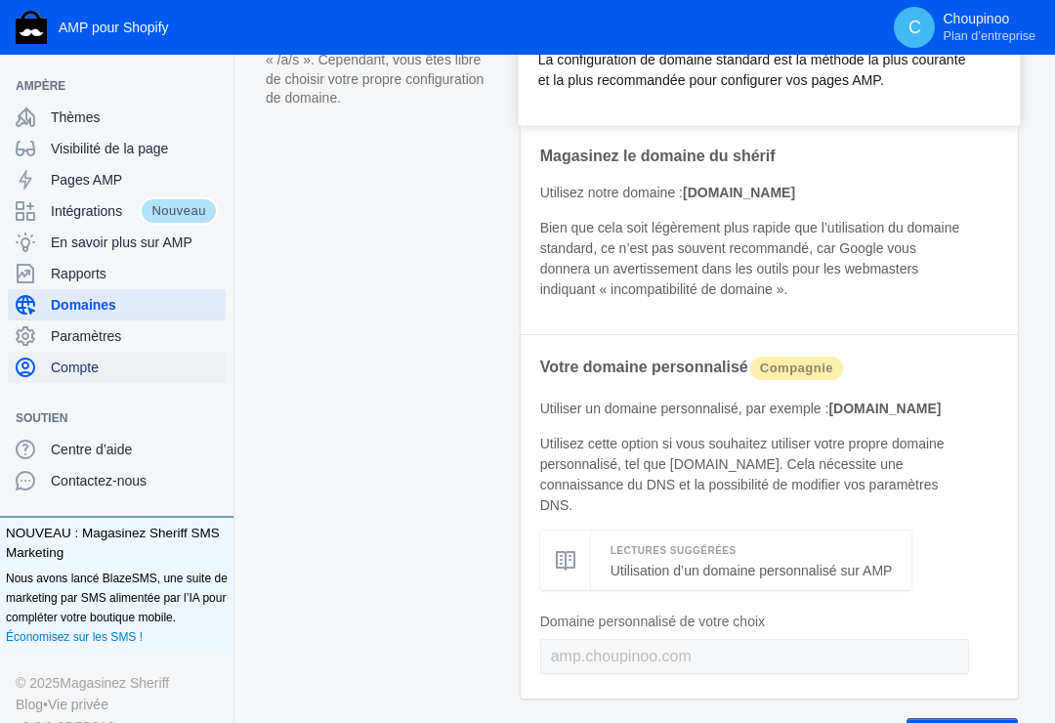
click at [67, 362] on span "Compte" at bounding box center [134, 368] width 167 height 20
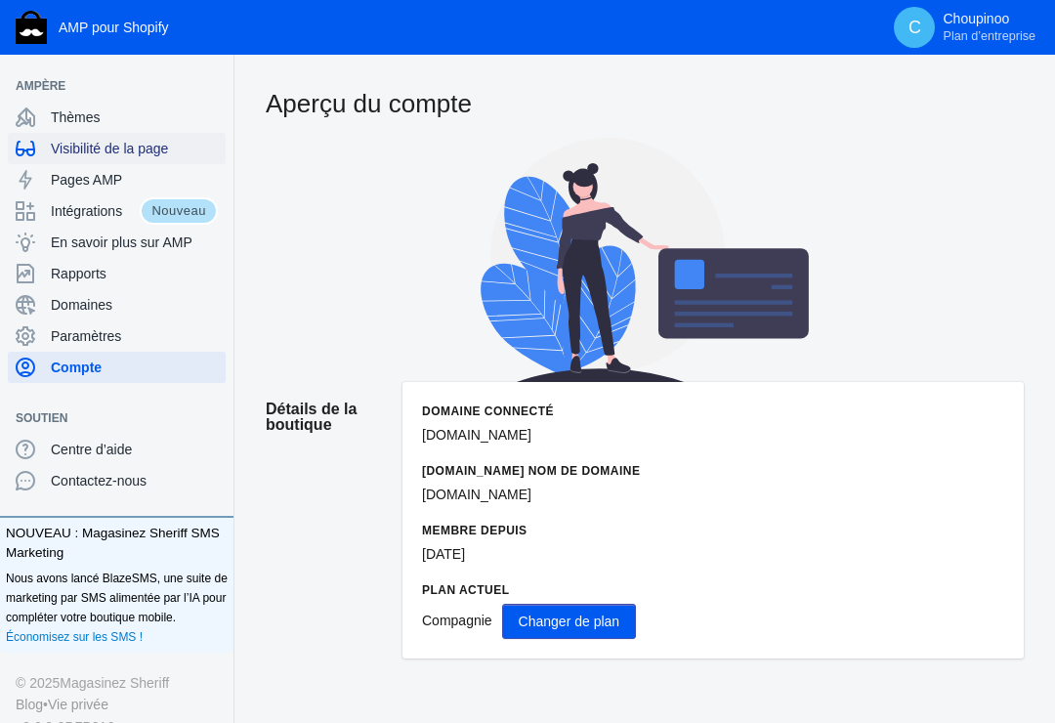
click at [105, 145] on span "Visibilité de la page" at bounding box center [134, 149] width 167 height 20
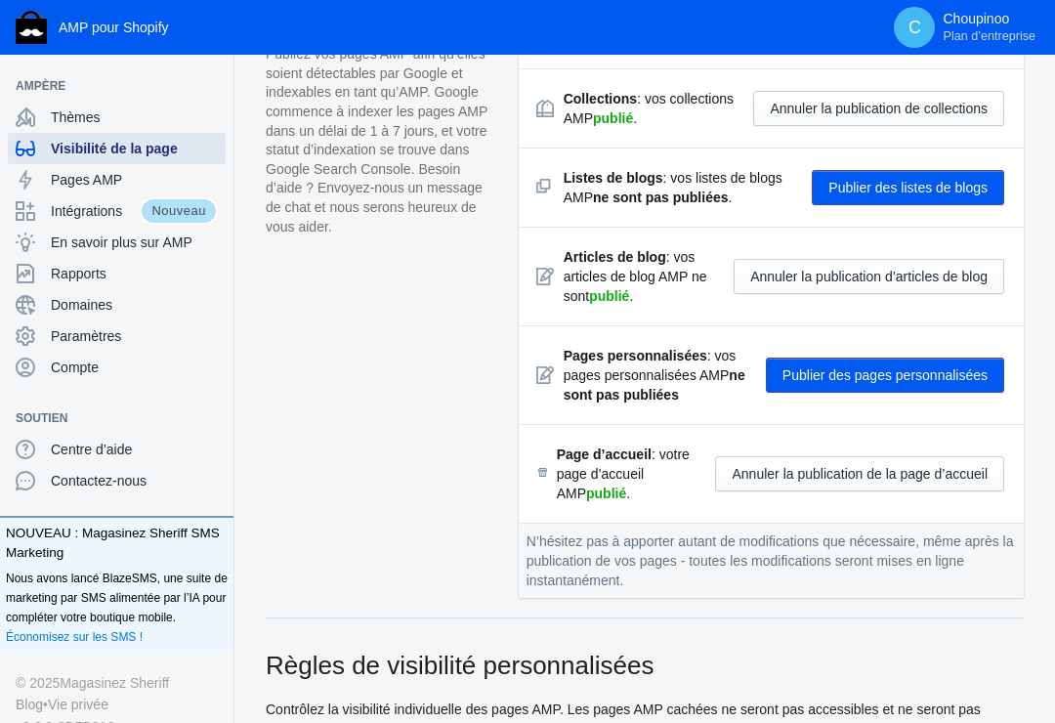
scroll to position [293, 0]
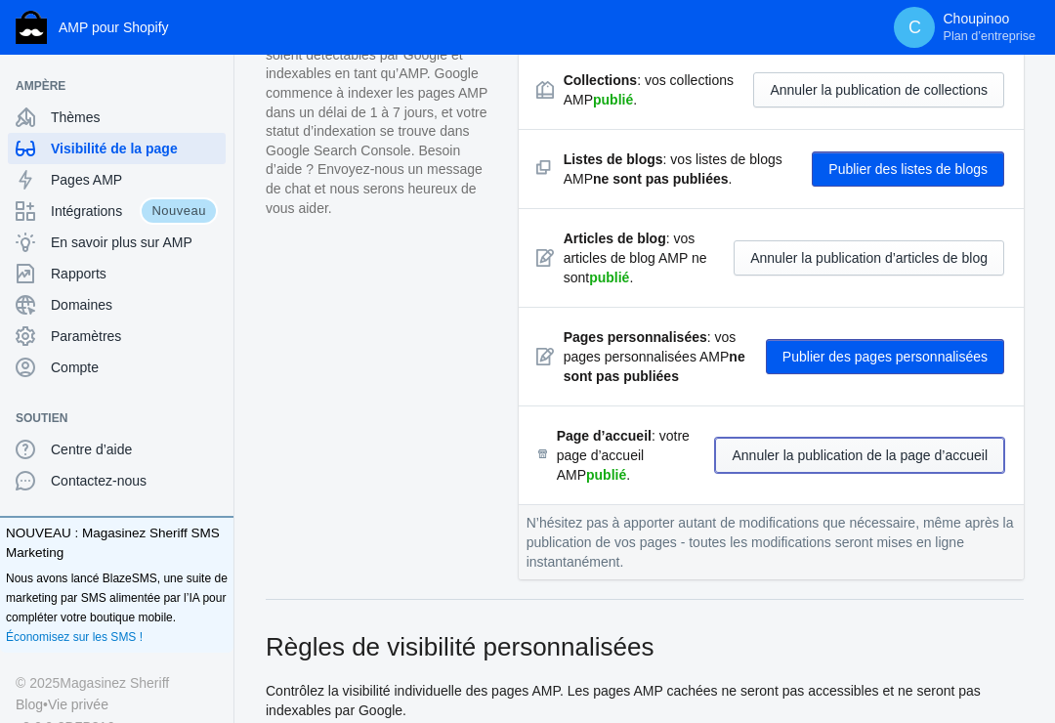
click at [775, 453] on button "Annuler la publication de la page d’accueil" at bounding box center [859, 455] width 289 height 35
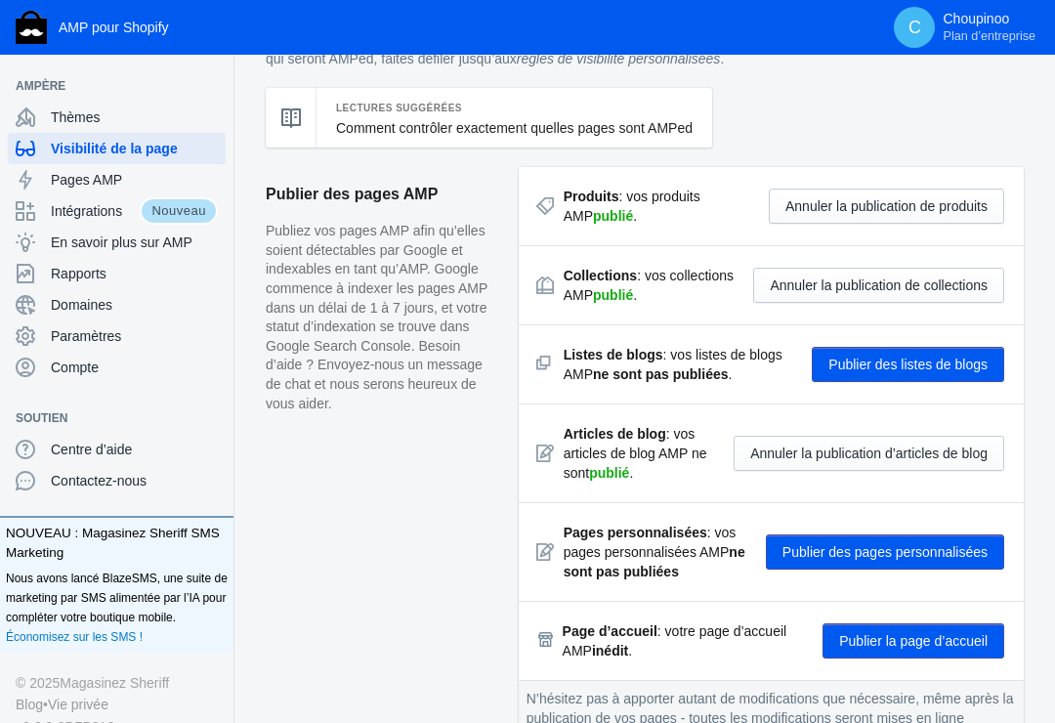
scroll to position [0, 0]
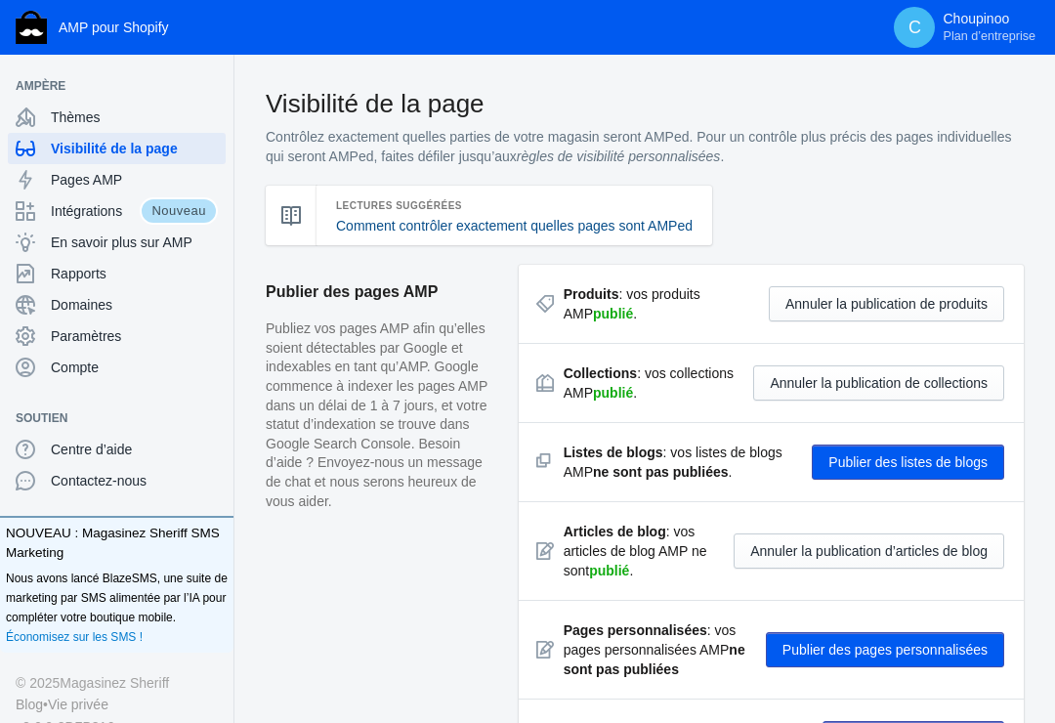
click at [453, 220] on link "Comment contrôler exactement quelles pages sont AMPed" at bounding box center [514, 226] width 357 height 16
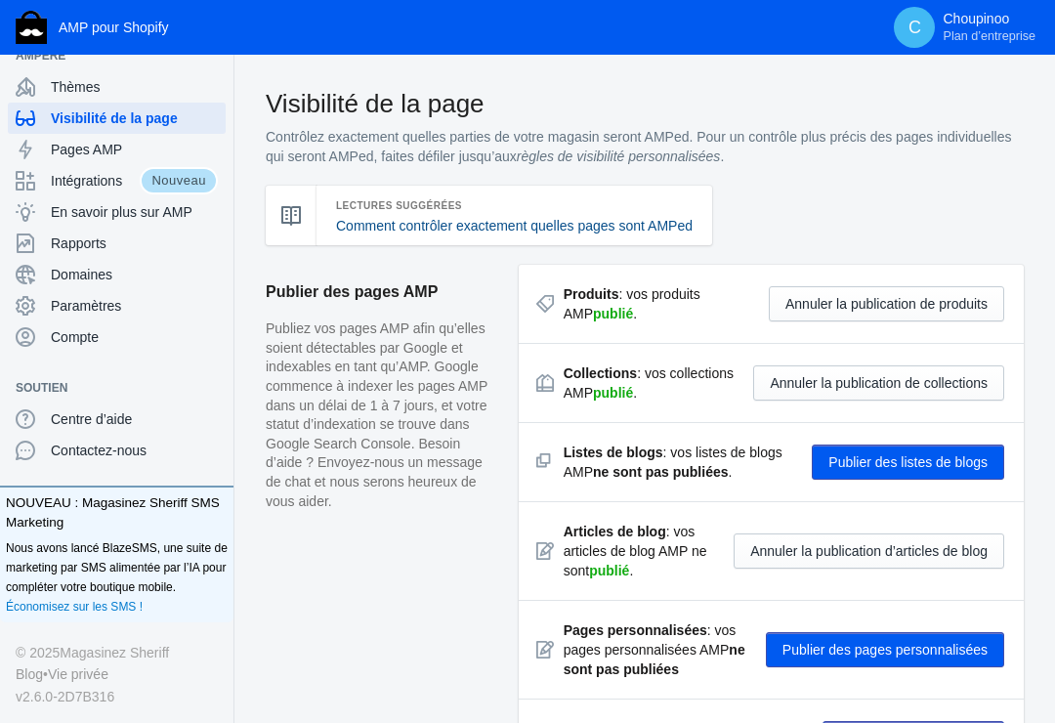
scroll to position [98, 0]
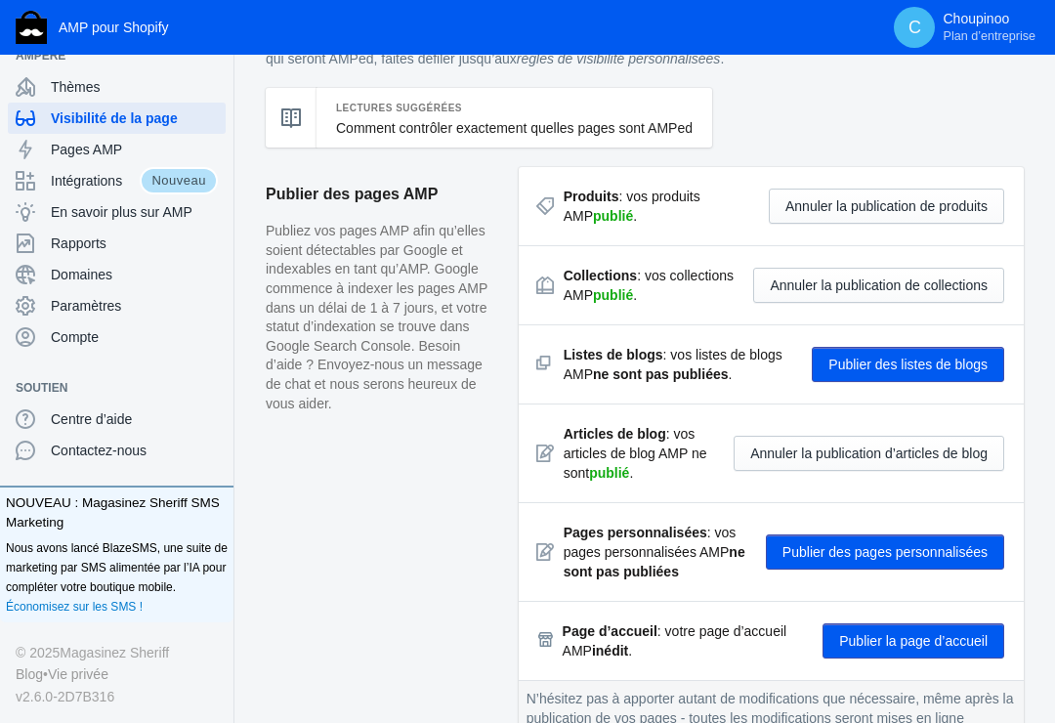
click at [327, 444] on aside "Publier des pages AMP Publiez vos pages AMP afin qu’elles soient détectables pa…" at bounding box center [392, 471] width 253 height 608
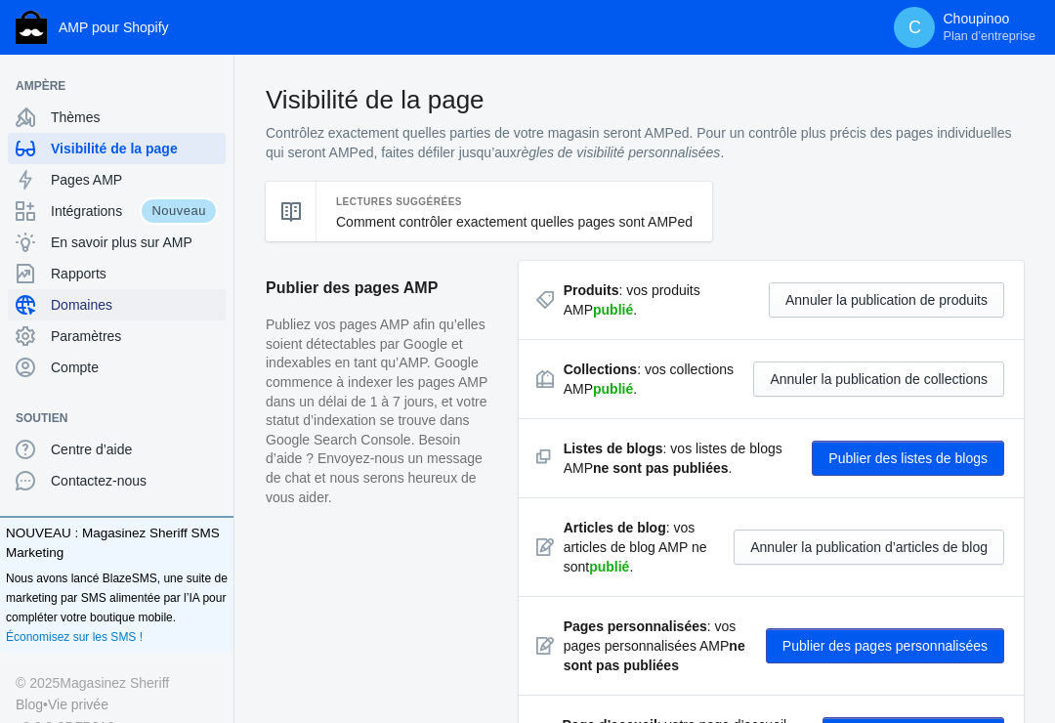
scroll to position [0, 0]
